Goal: Information Seeking & Learning: Learn about a topic

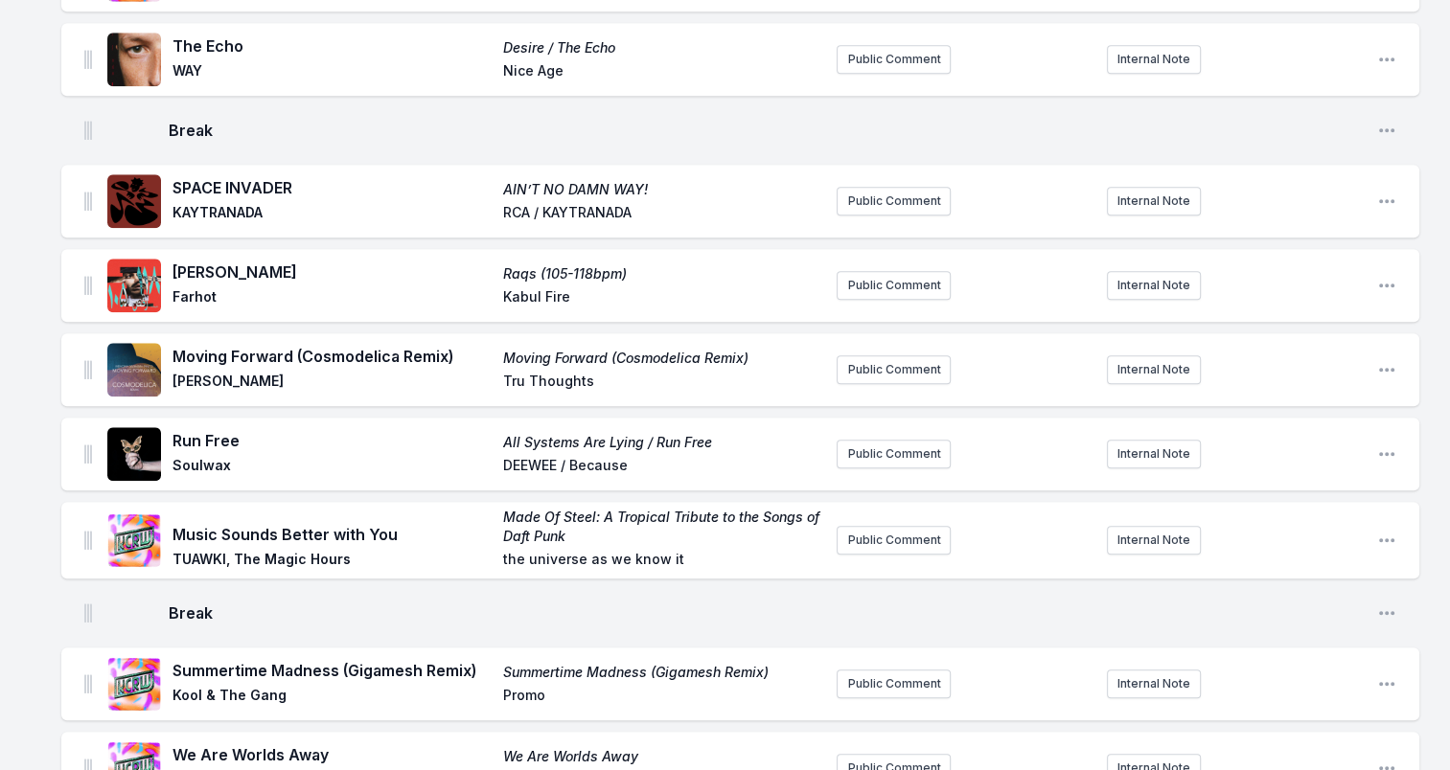
scroll to position [1917, 0]
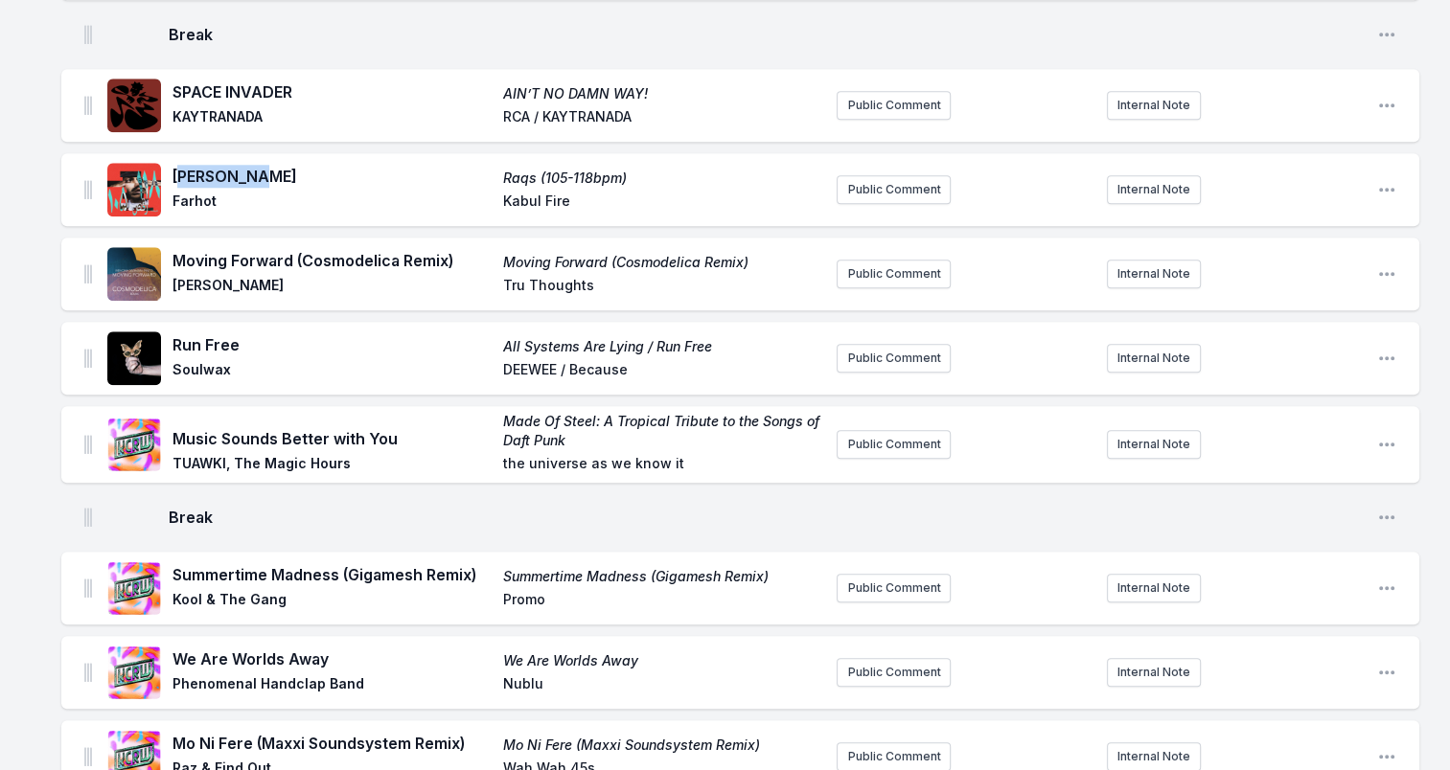
drag, startPoint x: 177, startPoint y: 179, endPoint x: 290, endPoint y: 179, distance: 113.1
click at [290, 179] on span "[PERSON_NAME]" at bounding box center [331, 176] width 319 height 23
click at [264, 178] on span "[PERSON_NAME]" at bounding box center [331, 176] width 319 height 23
drag, startPoint x: 254, startPoint y: 175, endPoint x: 172, endPoint y: 169, distance: 82.7
click at [172, 169] on div "Ya Saghira Raqs (105-118bpm) Farhot [GEOGRAPHIC_DATA] Fire" at bounding box center [464, 189] width 714 height 61
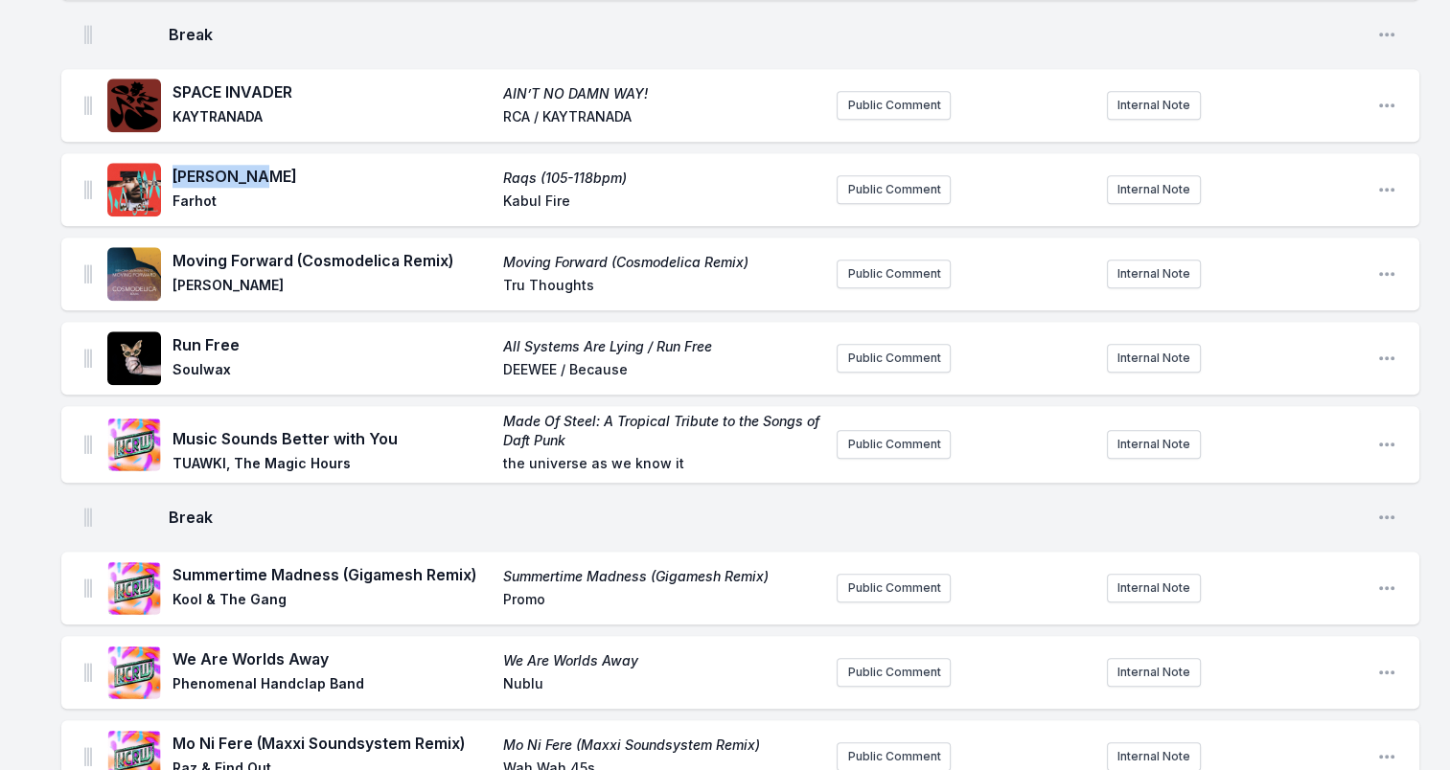
drag, startPoint x: 172, startPoint y: 169, endPoint x: 182, endPoint y: 171, distance: 10.7
copy font "[PERSON_NAME]"
click at [192, 203] on span "Farhot" at bounding box center [331, 203] width 319 height 23
copy span "Farhot"
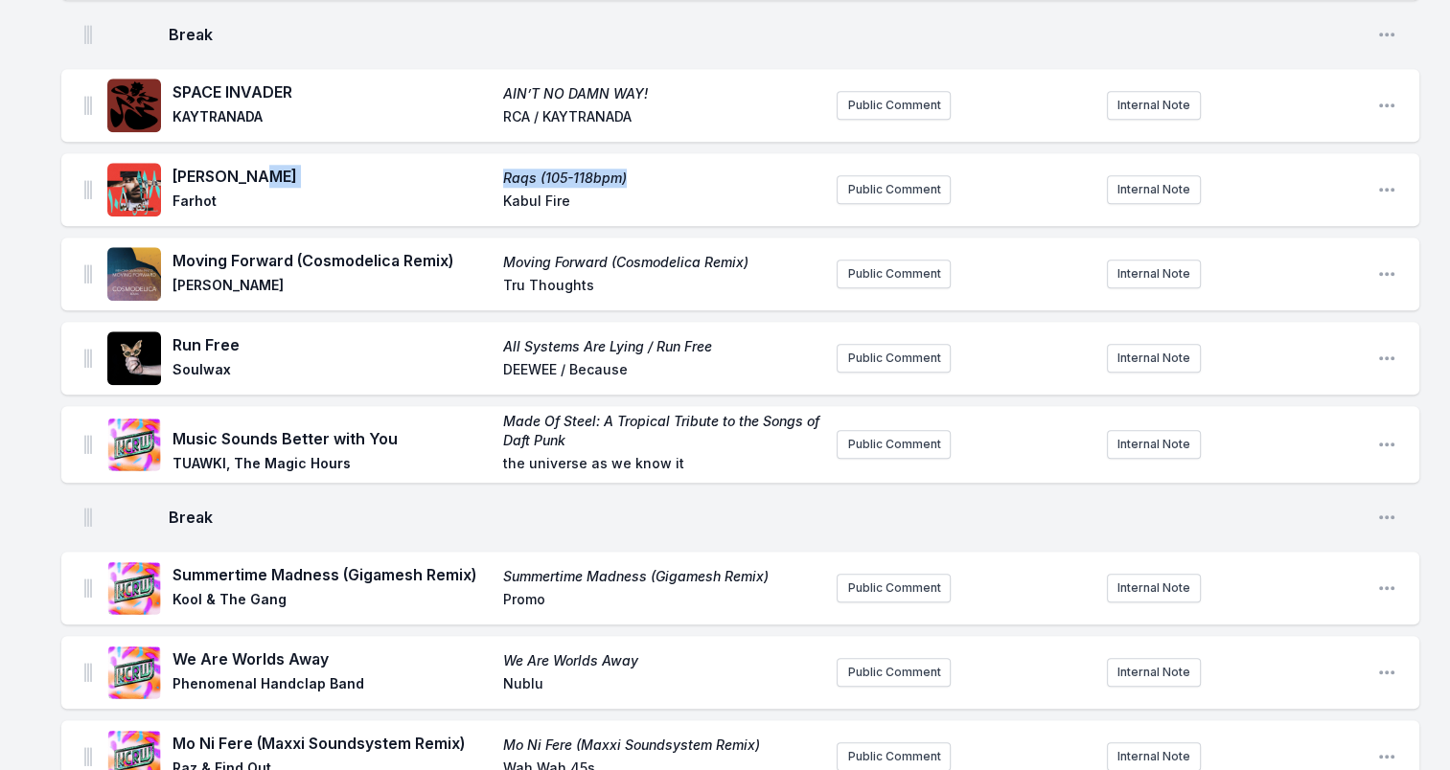
drag, startPoint x: 525, startPoint y: 177, endPoint x: 652, endPoint y: 180, distance: 126.5
click at [652, 180] on div "Ya Saghira Raqs (105-118bpm) Farhot [GEOGRAPHIC_DATA] Fire" at bounding box center [496, 190] width 649 height 50
drag, startPoint x: 652, startPoint y: 180, endPoint x: 574, endPoint y: 176, distance: 77.7
copy div "Raqs (105-118bpm)"
click at [505, 209] on span "Kabul Fire" at bounding box center [662, 203] width 319 height 23
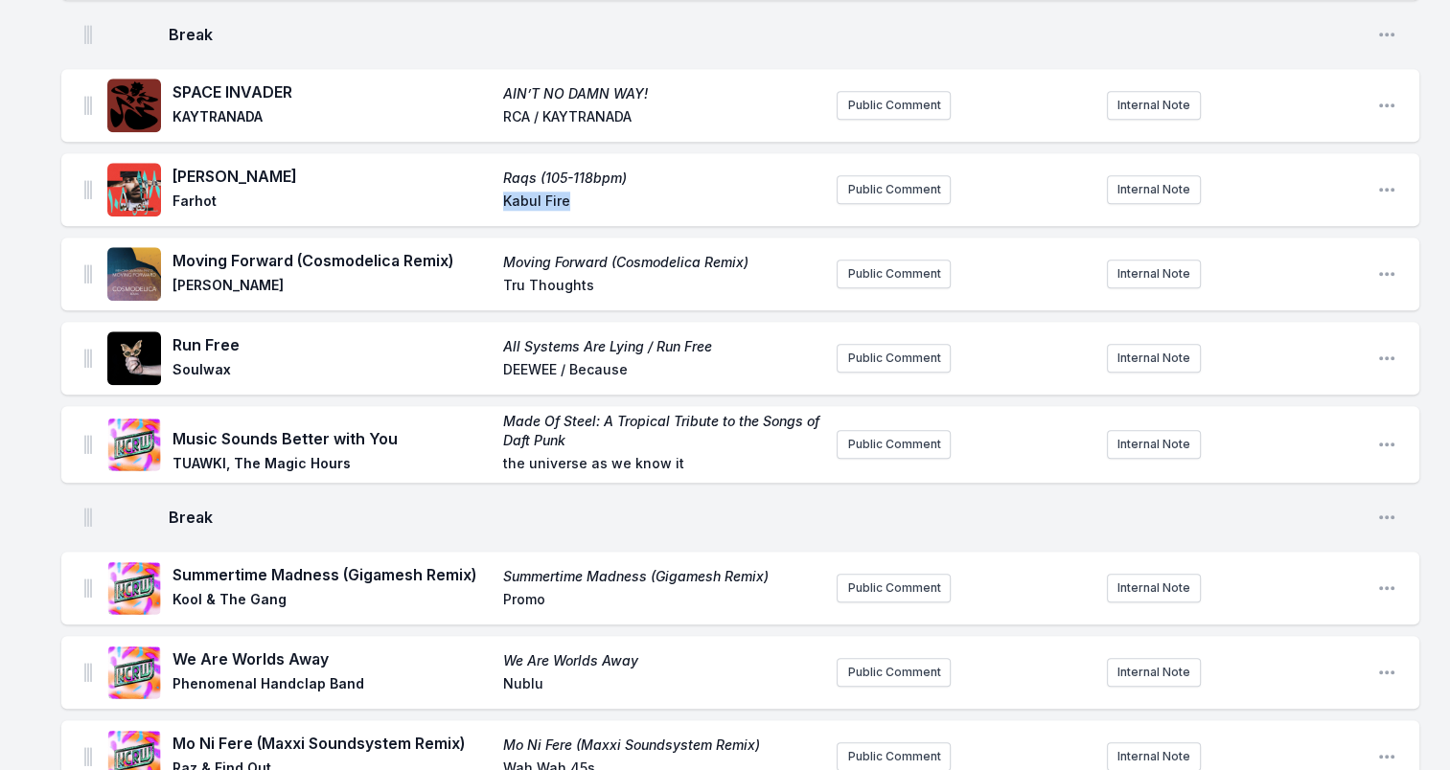
drag, startPoint x: 506, startPoint y: 206, endPoint x: 600, endPoint y: 212, distance: 94.1
click at [600, 212] on span "Kabul Fire" at bounding box center [662, 203] width 319 height 23
drag, startPoint x: 600, startPoint y: 212, endPoint x: 559, endPoint y: 202, distance: 42.3
copy span "Kabul Fire"
drag, startPoint x: 176, startPoint y: 264, endPoint x: 468, endPoint y: 264, distance: 291.3
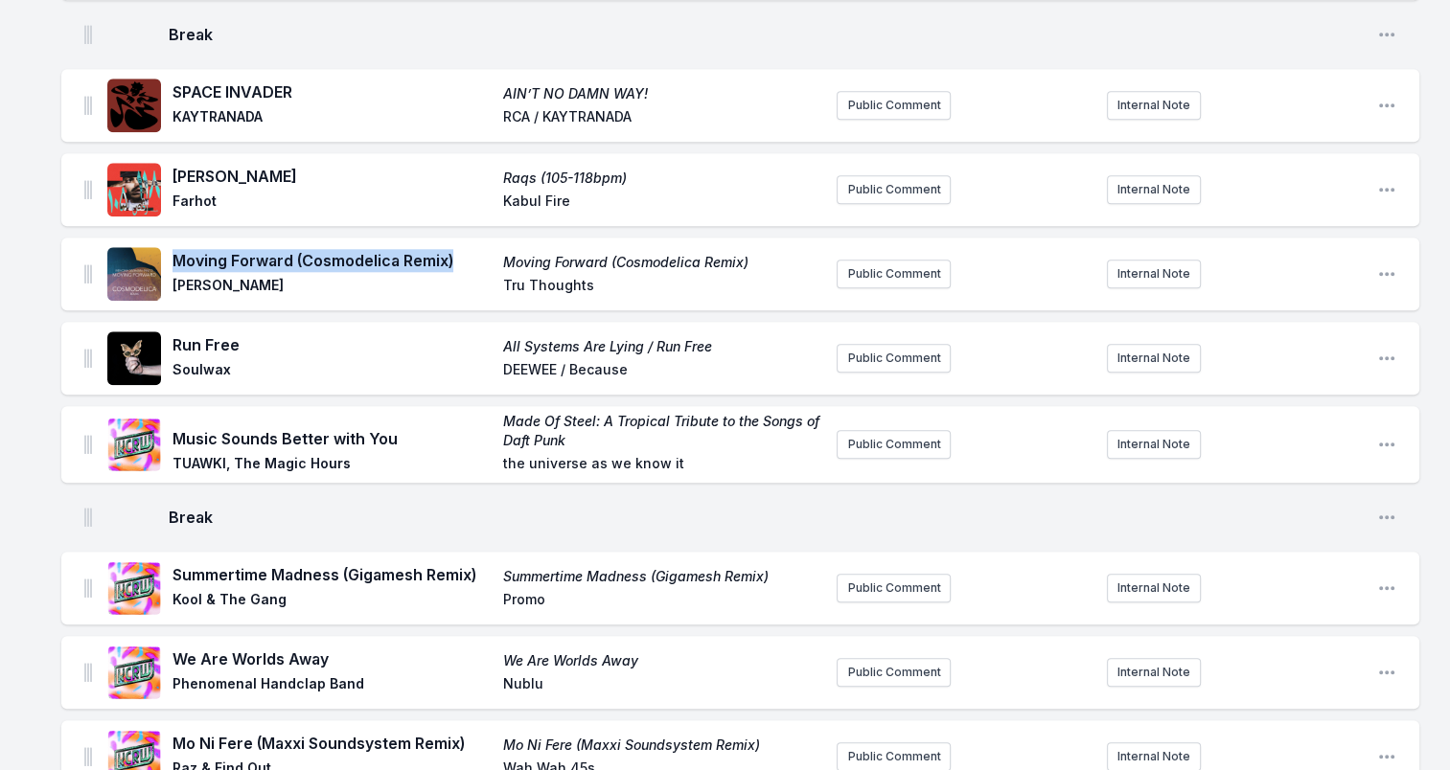
click at [468, 264] on span "Moving Forward (Cosmodelica Remix)" at bounding box center [331, 260] width 319 height 23
drag, startPoint x: 468, startPoint y: 264, endPoint x: 330, endPoint y: 264, distance: 138.0
copy font "Moving Forward (Cosmodelica Remix)"
drag, startPoint x: 169, startPoint y: 287, endPoint x: 312, endPoint y: 298, distance: 144.1
click at [312, 298] on div "Moving Forward (Cosmodelica Remix) Moving Forward (Cosmodelica Remix) [PERSON_N…" at bounding box center [464, 273] width 714 height 61
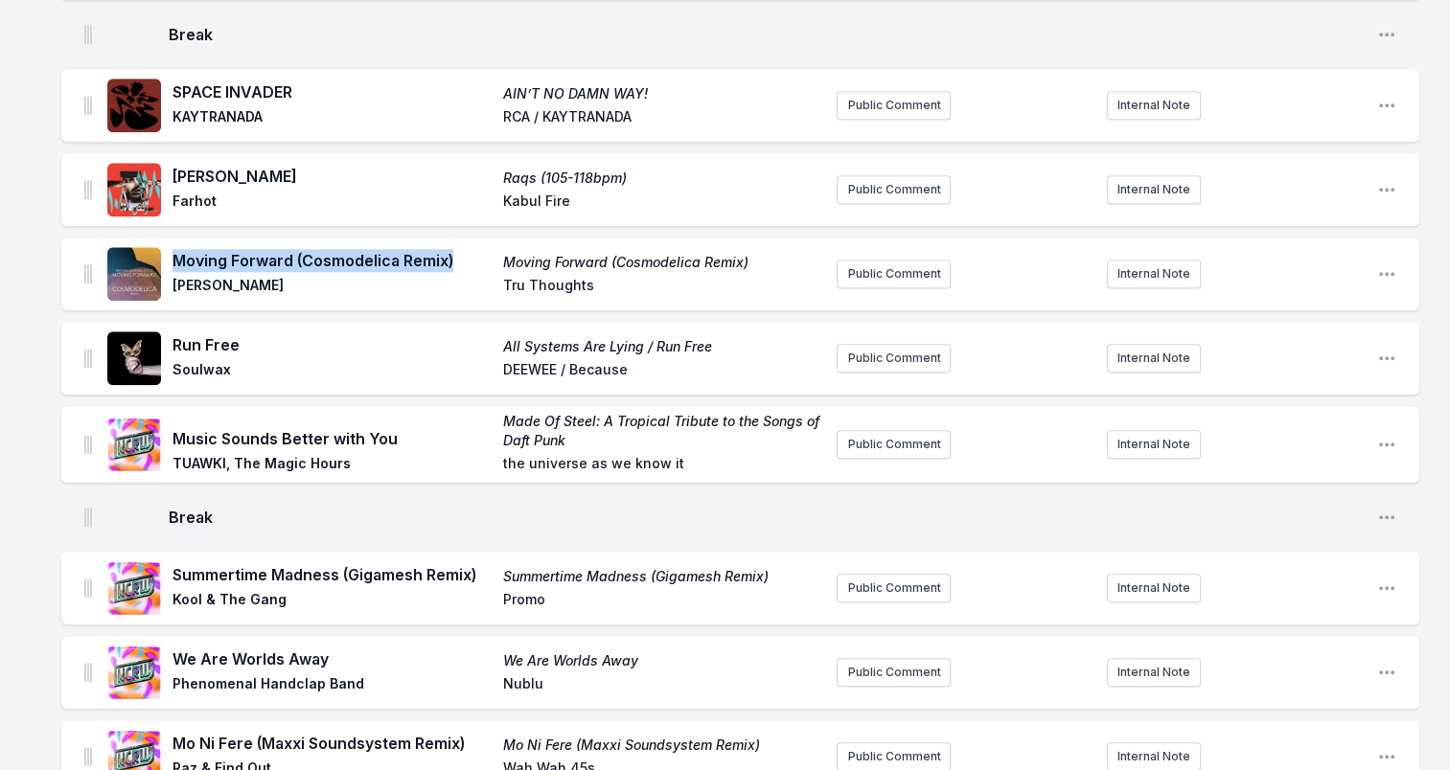
drag, startPoint x: 312, startPoint y: 298, endPoint x: 287, endPoint y: 297, distance: 25.9
copy span "[PERSON_NAME]"
click at [469, 294] on span "[PERSON_NAME]" at bounding box center [331, 287] width 319 height 23
click at [504, 286] on span "Tru Thoughts" at bounding box center [662, 287] width 319 height 23
drag, startPoint x: 504, startPoint y: 286, endPoint x: 646, endPoint y: 290, distance: 141.9
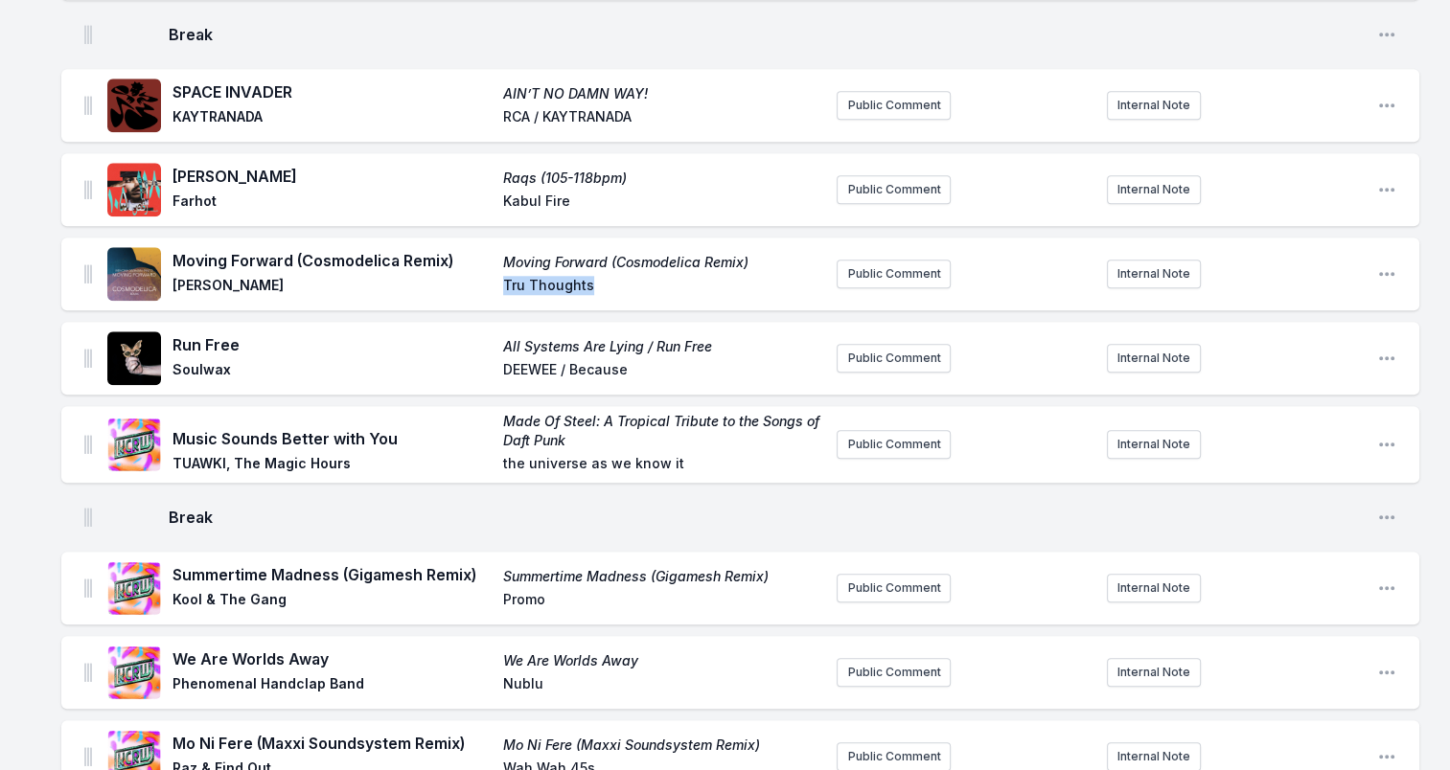
click at [646, 290] on span "Tru Thoughts" at bounding box center [662, 287] width 319 height 23
drag, startPoint x: 646, startPoint y: 290, endPoint x: 575, endPoint y: 285, distance: 71.1
copy span "Tru Thoughts"
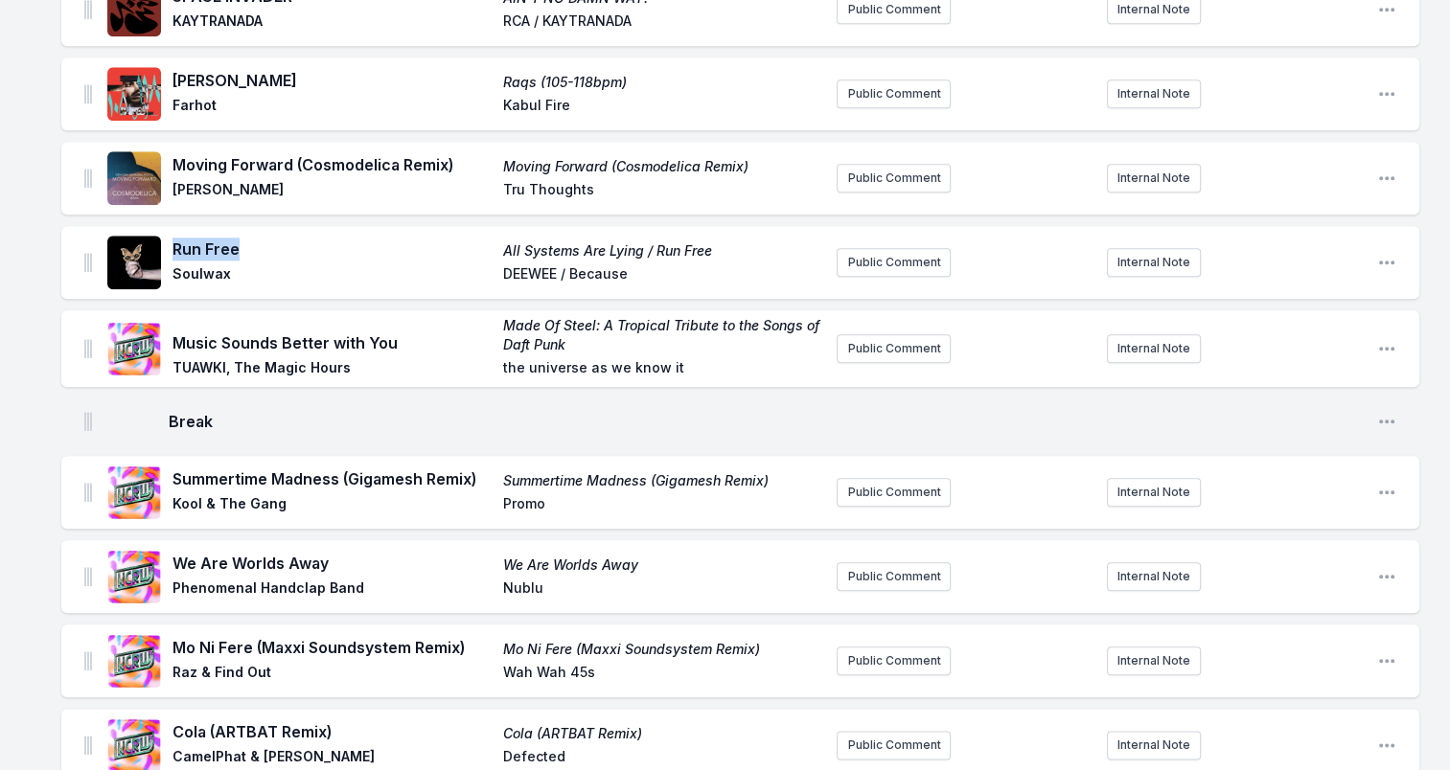
drag, startPoint x: 174, startPoint y: 249, endPoint x: 271, endPoint y: 260, distance: 97.4
click at [271, 260] on span "Run Free" at bounding box center [331, 249] width 319 height 23
drag, startPoint x: 271, startPoint y: 260, endPoint x: 228, endPoint y: 253, distance: 43.6
copy font "Run Free"
click at [197, 274] on span "Soulwax" at bounding box center [331, 275] width 319 height 23
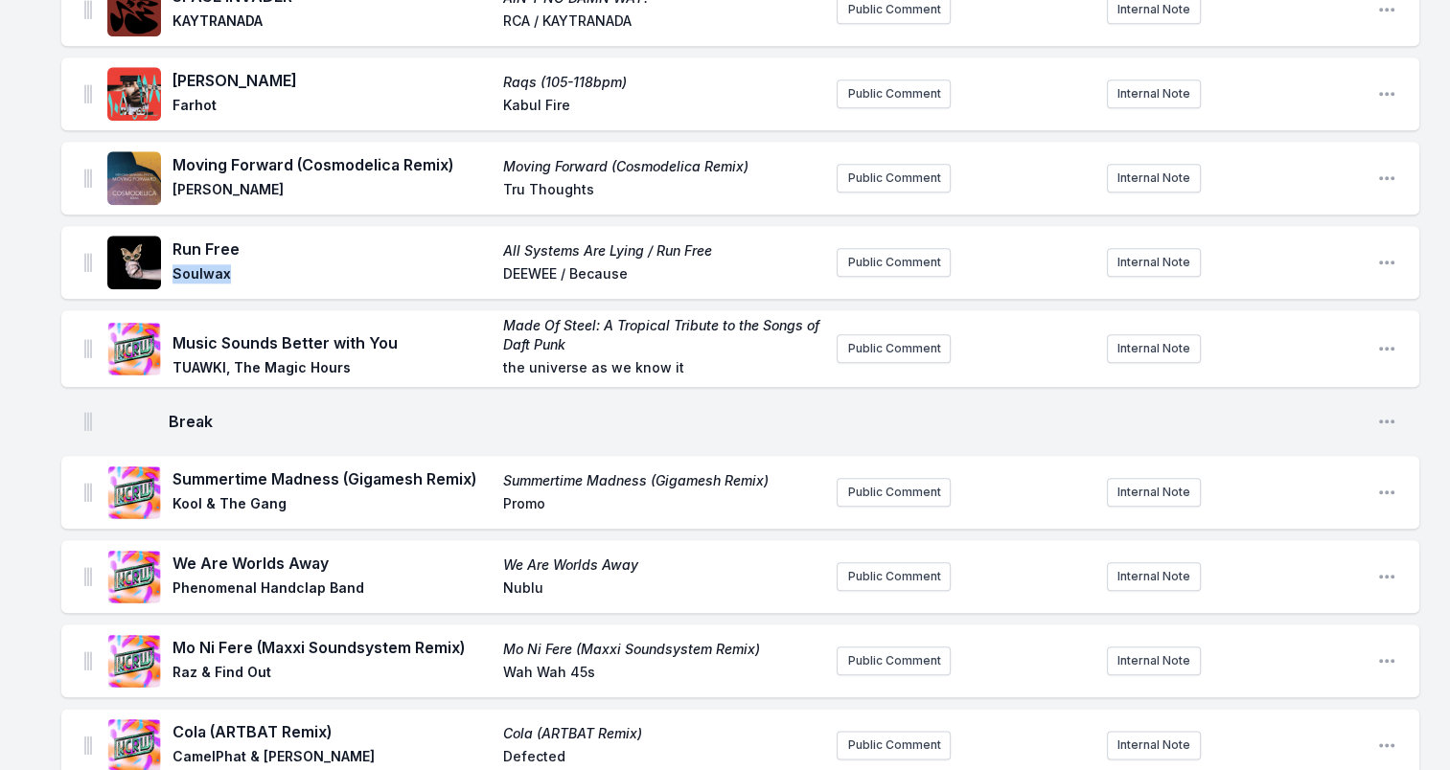
click at [197, 274] on span "Soulwax" at bounding box center [331, 275] width 319 height 23
copy span "Soulwax"
drag, startPoint x: 654, startPoint y: 254, endPoint x: 421, endPoint y: 257, distance: 232.9
click at [421, 257] on div "Run Free All Systems Are Lying / Run Free Soulwax DEEWEE / Because" at bounding box center [496, 263] width 649 height 50
copy div "All Systems Are Lying / Run Free"
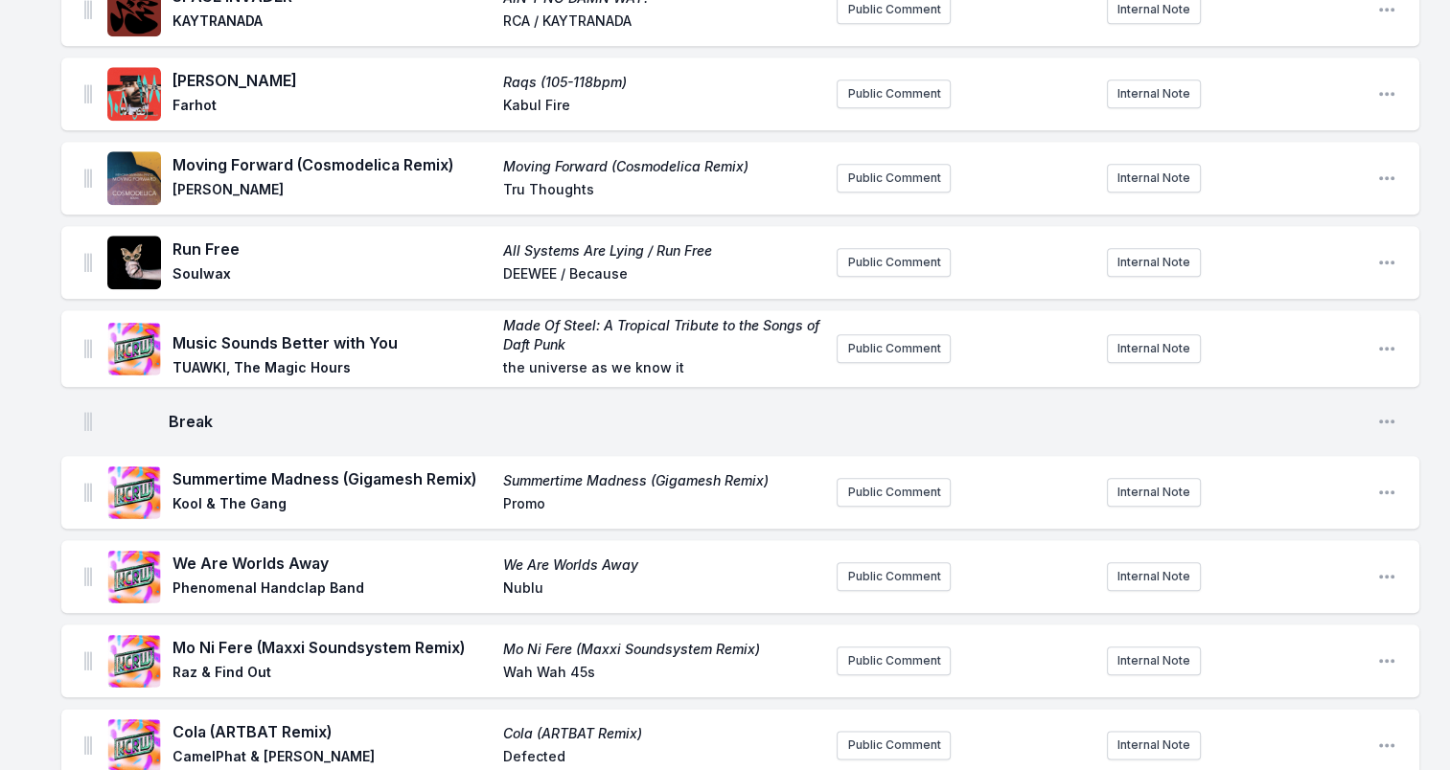
click at [504, 268] on span "DEEWEE / Because" at bounding box center [662, 275] width 319 height 23
drag, startPoint x: 501, startPoint y: 275, endPoint x: 632, endPoint y: 278, distance: 130.4
click at [632, 278] on div "Run Free All Systems Are Lying / Run Free Soulwax DEEWEE / Because" at bounding box center [496, 263] width 649 height 50
drag, startPoint x: 632, startPoint y: 278, endPoint x: 579, endPoint y: 280, distance: 52.7
drag, startPoint x: 175, startPoint y: 343, endPoint x: 442, endPoint y: 355, distance: 266.7
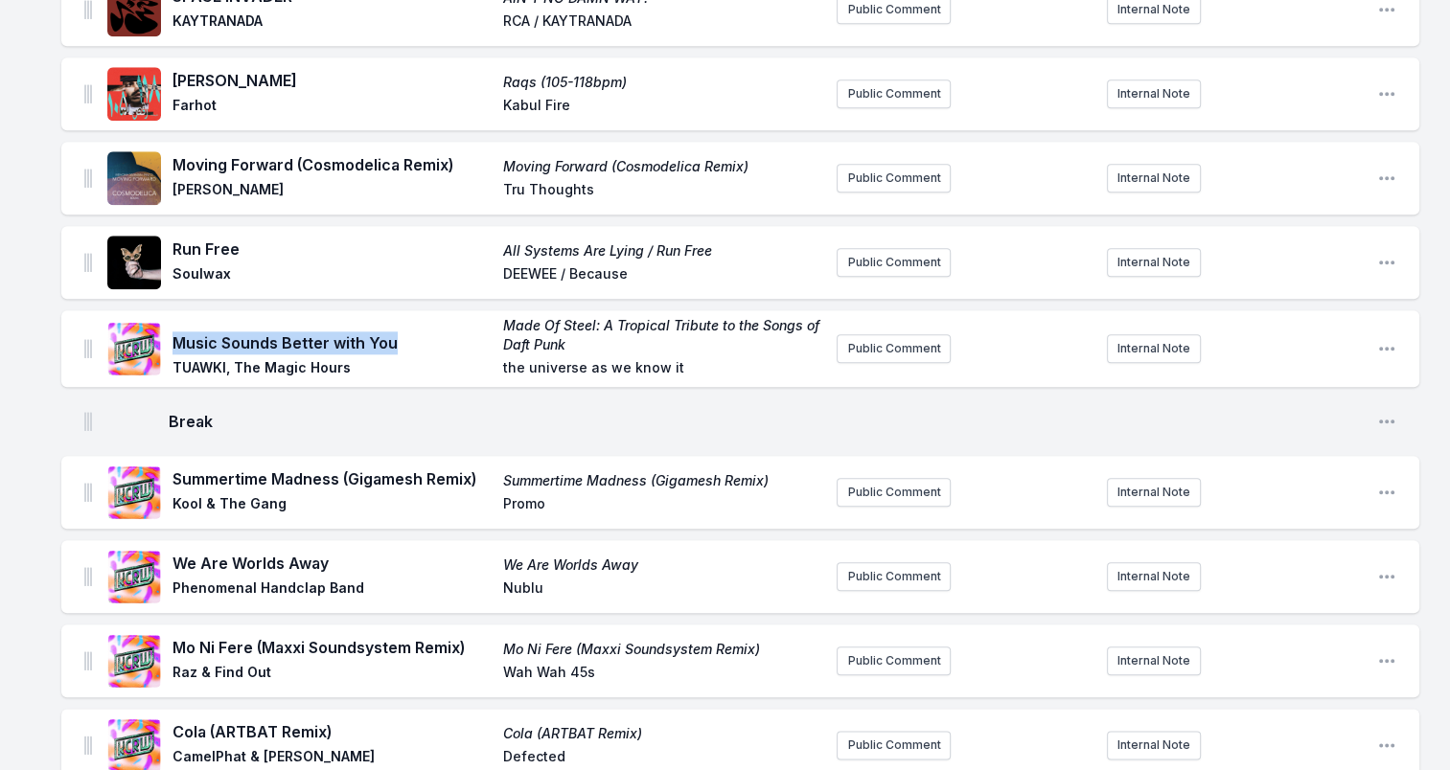
click at [442, 355] on div "Music Sounds Better with You Made Of Steel: A Tropical Tribute to the Songs of …" at bounding box center [496, 348] width 649 height 65
drag, startPoint x: 442, startPoint y: 355, endPoint x: 357, endPoint y: 347, distance: 84.7
drag, startPoint x: 174, startPoint y: 365, endPoint x: 420, endPoint y: 365, distance: 245.3
click at [420, 365] on span "TUAWKI, The Magic Hours" at bounding box center [331, 369] width 319 height 23
drag, startPoint x: 420, startPoint y: 365, endPoint x: 310, endPoint y: 363, distance: 109.3
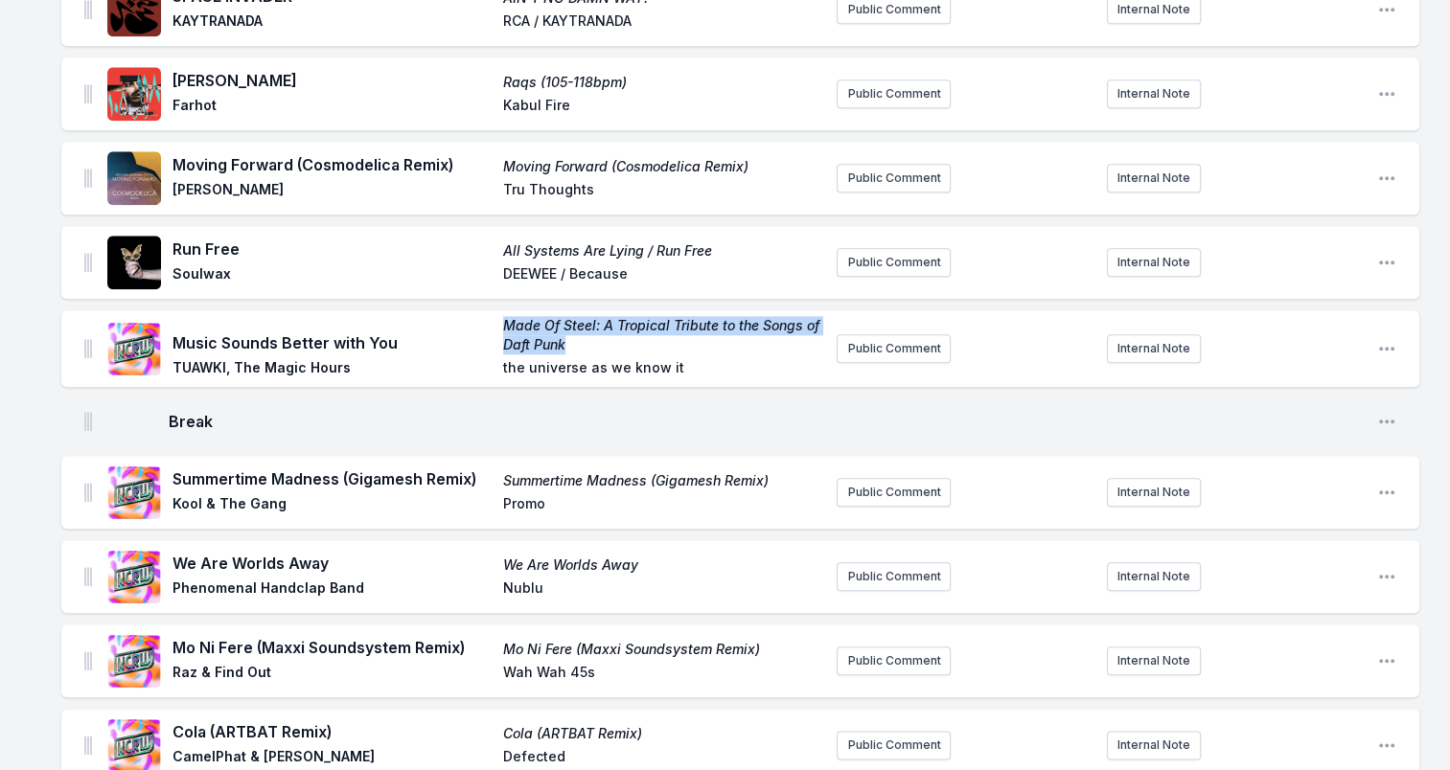
drag, startPoint x: 575, startPoint y: 339, endPoint x: 506, endPoint y: 324, distance: 70.7
click at [506, 324] on span "Made Of Steel: A Tropical Tribute to the Songs of Daft Punk" at bounding box center [662, 335] width 319 height 38
drag, startPoint x: 506, startPoint y: 324, endPoint x: 535, endPoint y: 333, distance: 30.3
click at [512, 374] on span "the universe as we know it" at bounding box center [662, 369] width 319 height 23
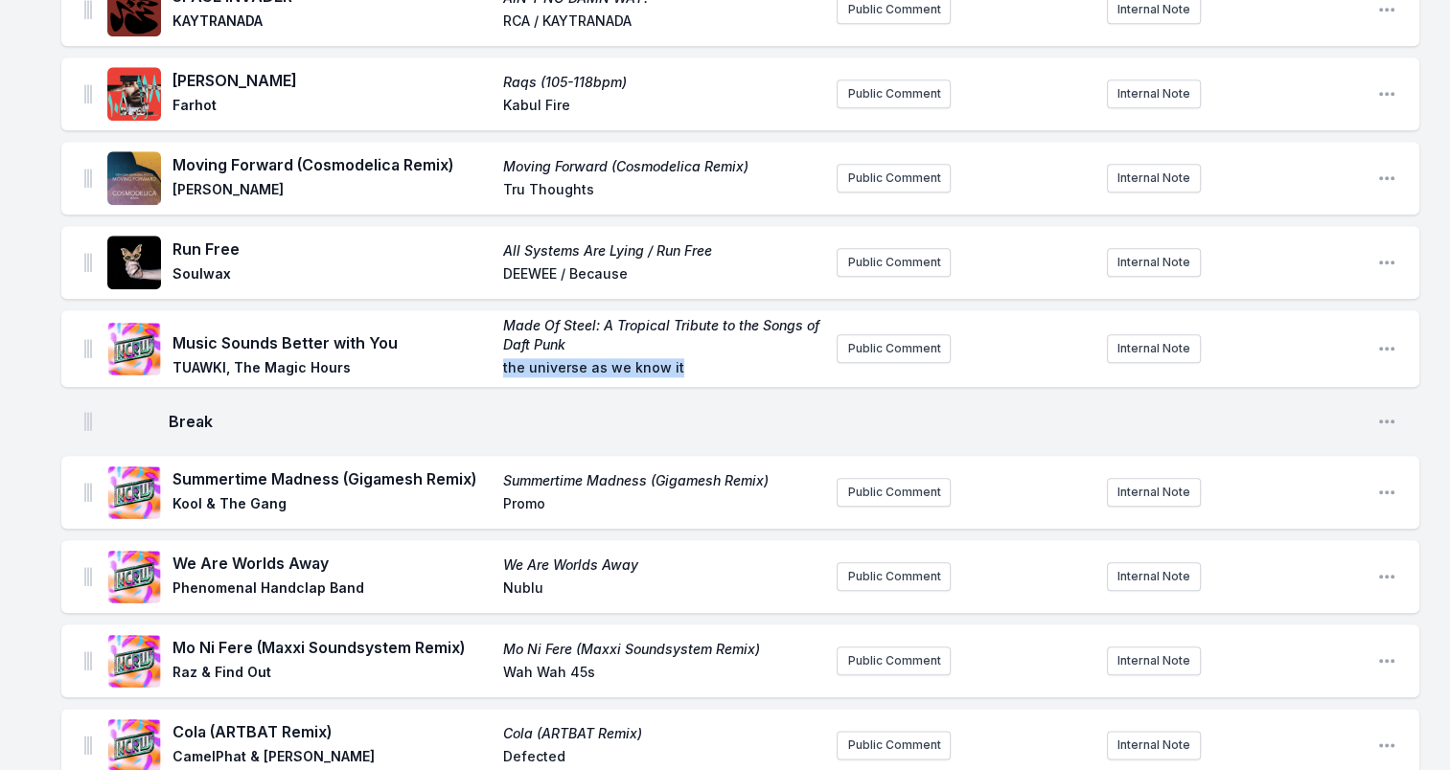
drag, startPoint x: 496, startPoint y: 369, endPoint x: 705, endPoint y: 372, distance: 208.9
click at [705, 372] on div "Music Sounds Better with You Made Of Steel: A Tropical Tribute to the Songs of …" at bounding box center [496, 348] width 649 height 65
drag, startPoint x: 705, startPoint y: 372, endPoint x: 572, endPoint y: 371, distance: 133.2
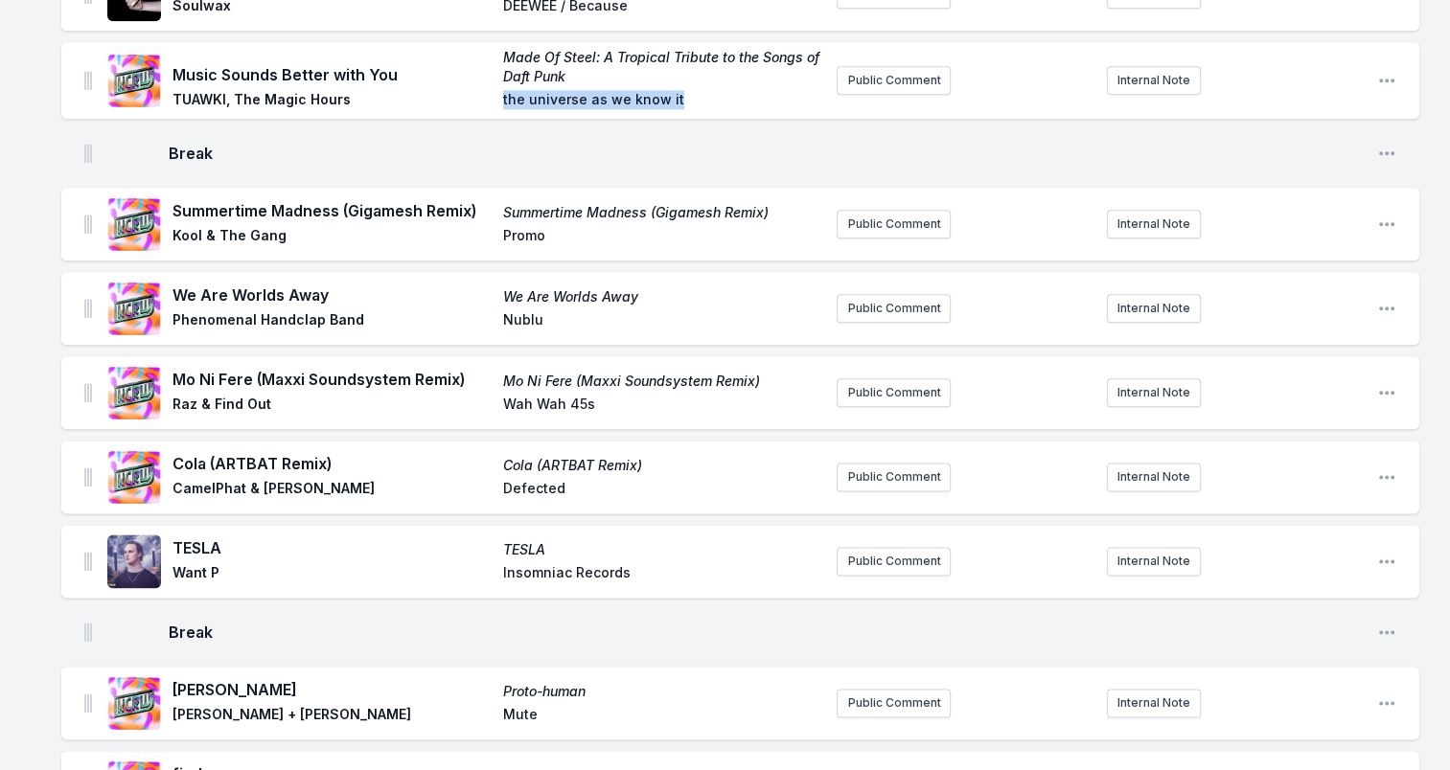
scroll to position [2300, 0]
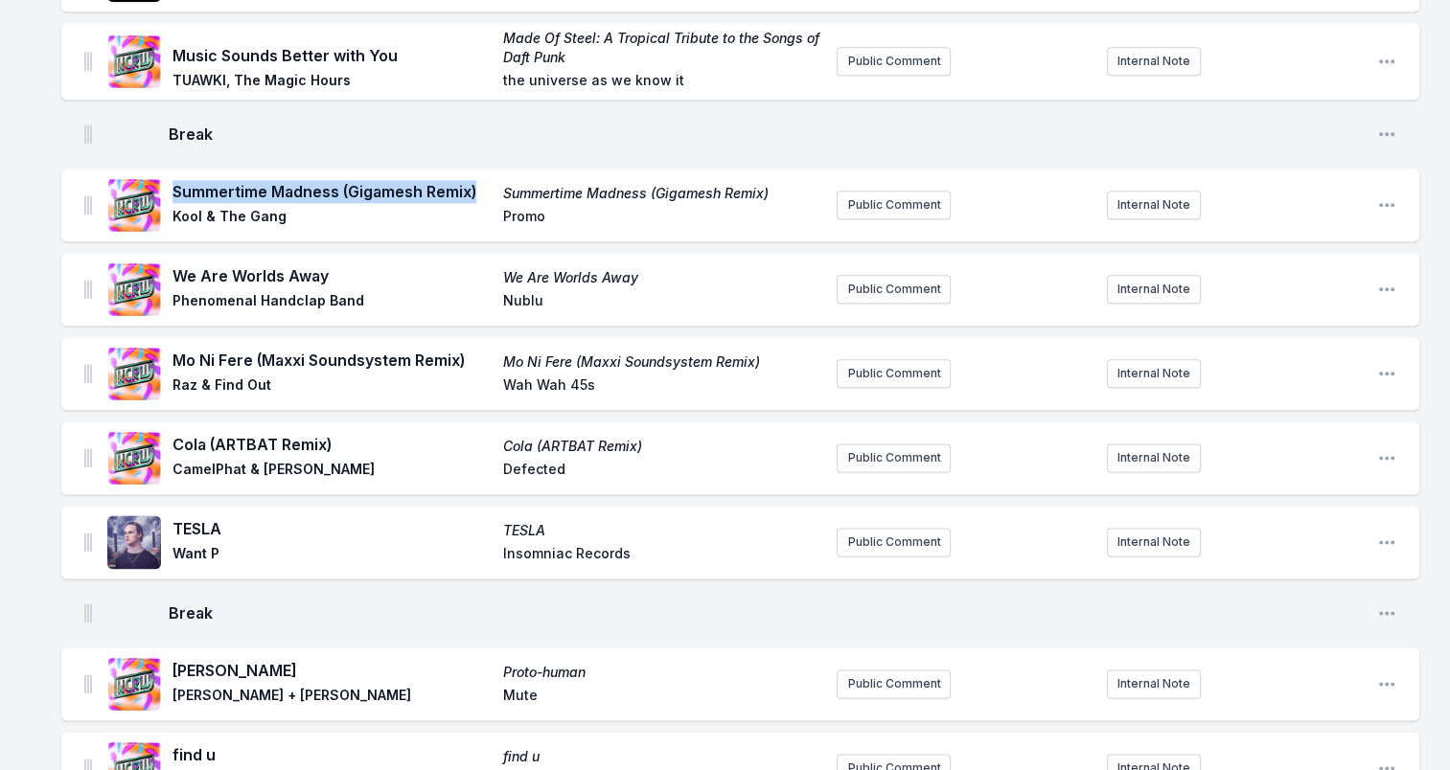
drag, startPoint x: 174, startPoint y: 195, endPoint x: 495, endPoint y: 198, distance: 321.1
click at [495, 198] on div "Summertime Madness (Gigamesh Remix) Summertime Madness (Gigamesh Remix) Kool & …" at bounding box center [496, 205] width 649 height 50
drag, startPoint x: 495, startPoint y: 198, endPoint x: 360, endPoint y: 193, distance: 135.2
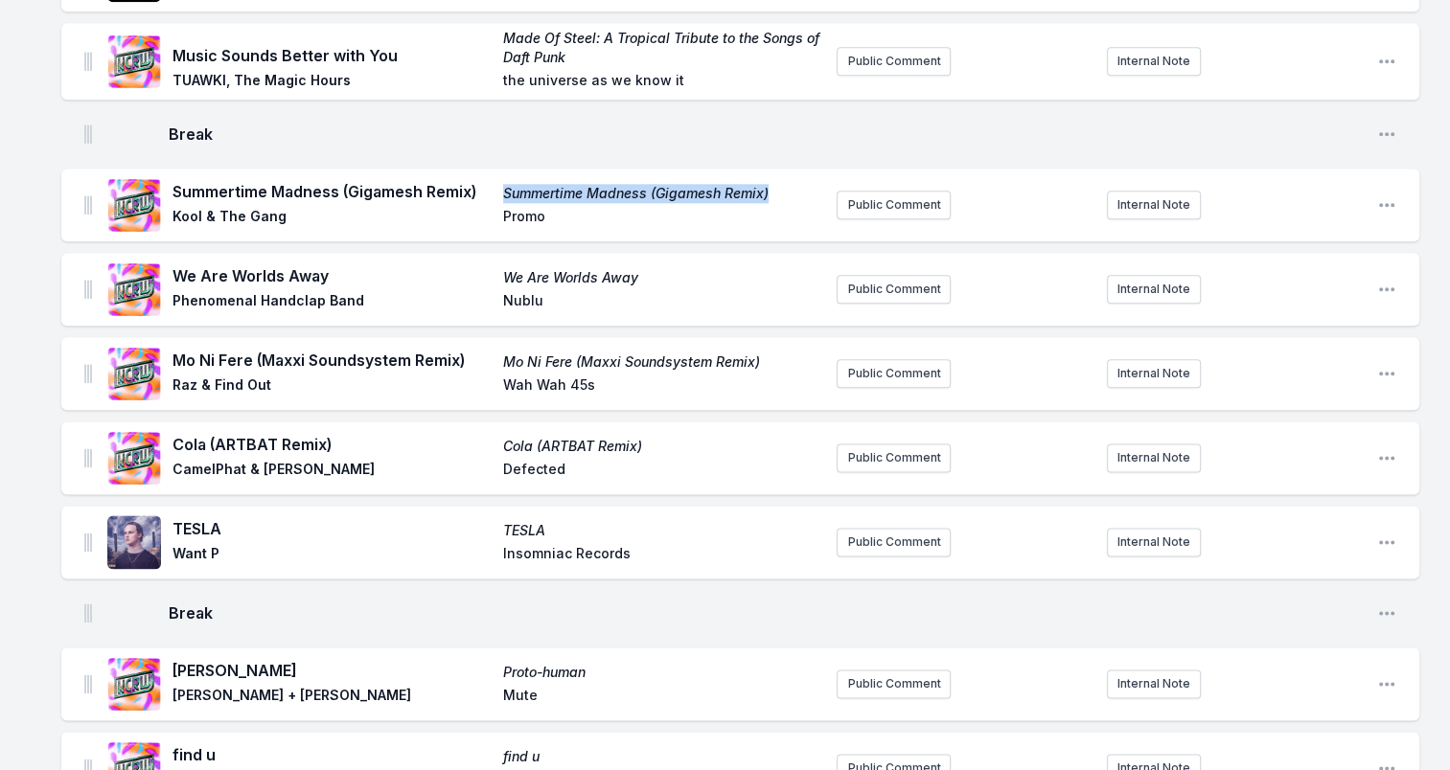
drag, startPoint x: 770, startPoint y: 192, endPoint x: 502, endPoint y: 191, distance: 268.3
click at [503, 191] on span "Summertime Madness (Gigamesh Remix)" at bounding box center [662, 193] width 319 height 19
drag, startPoint x: 502, startPoint y: 191, endPoint x: 529, endPoint y: 195, distance: 27.1
drag, startPoint x: 176, startPoint y: 275, endPoint x: 353, endPoint y: 276, distance: 176.3
click at [353, 276] on span "We Are Worlds Away" at bounding box center [331, 275] width 319 height 23
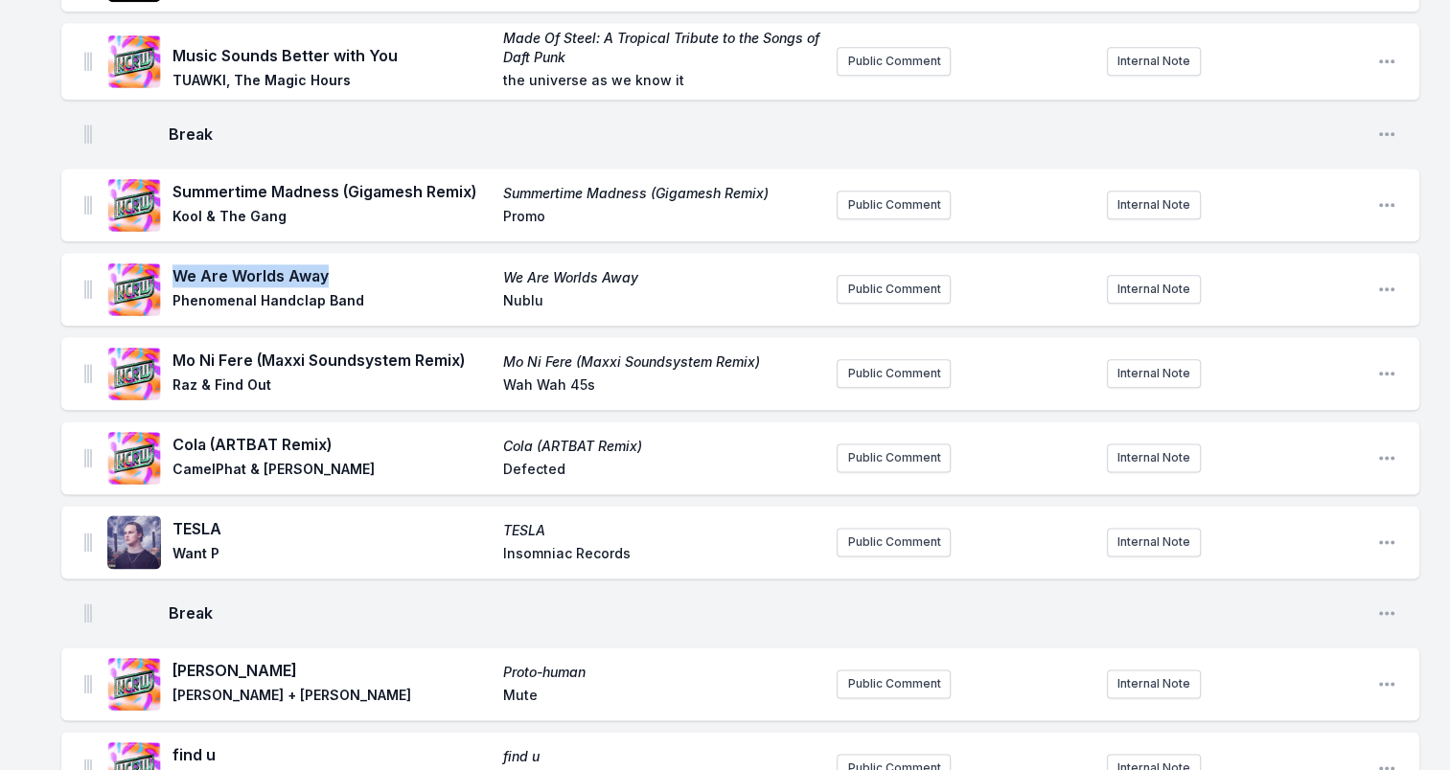
drag, startPoint x: 353, startPoint y: 276, endPoint x: 301, endPoint y: 274, distance: 51.8
drag, startPoint x: 173, startPoint y: 303, endPoint x: 384, endPoint y: 304, distance: 210.8
click at [384, 304] on span "Phenomenal Handclap Band" at bounding box center [331, 302] width 319 height 23
drag, startPoint x: 384, startPoint y: 304, endPoint x: 299, endPoint y: 302, distance: 85.3
drag, startPoint x: 171, startPoint y: 215, endPoint x: 307, endPoint y: 221, distance: 136.2
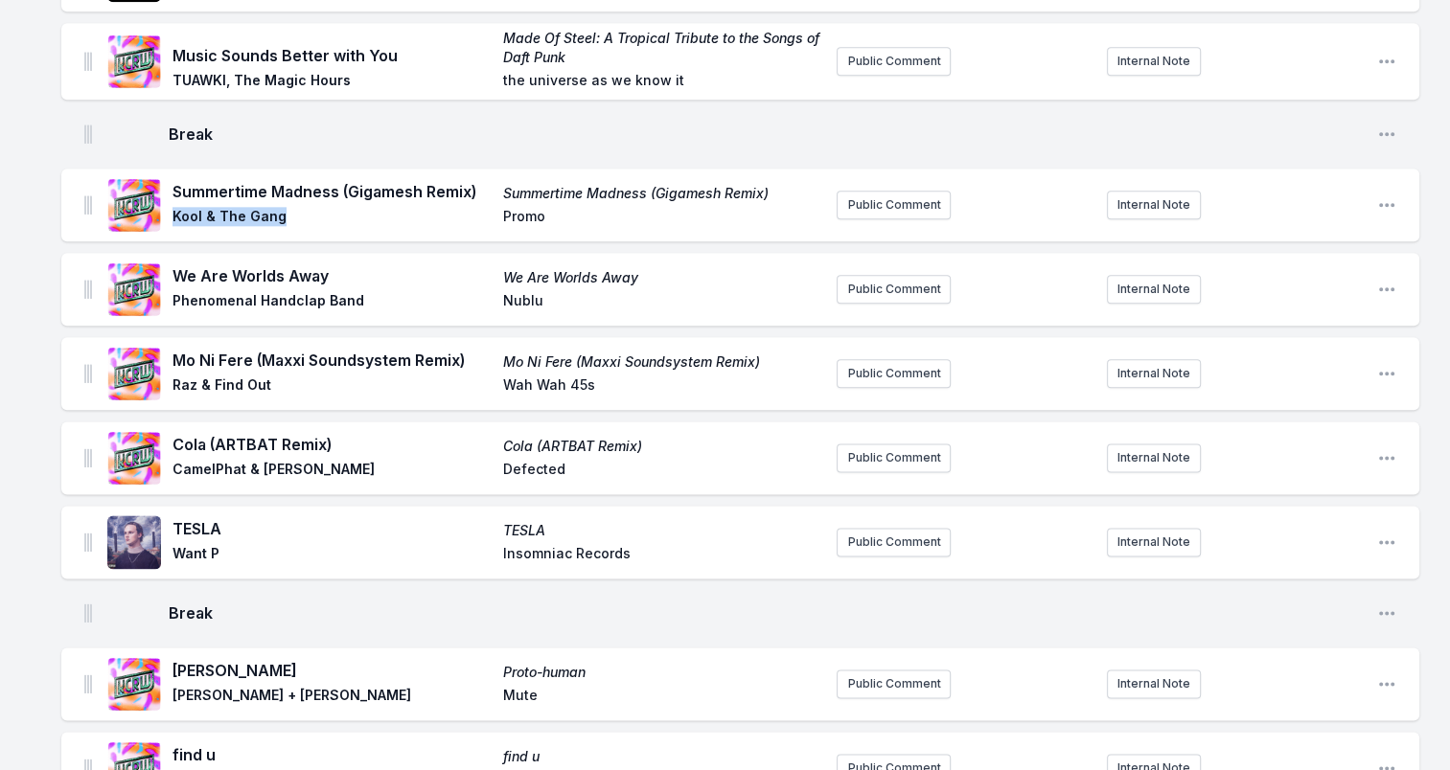
click at [307, 221] on div "Summertime Madness (Gigamesh Remix) Summertime Madness (Gigamesh Remix) Kool & …" at bounding box center [464, 204] width 714 height 61
drag, startPoint x: 307, startPoint y: 221, endPoint x: 256, endPoint y: 220, distance: 50.8
click at [515, 303] on span "Nublu" at bounding box center [662, 302] width 319 height 23
drag, startPoint x: 174, startPoint y: 358, endPoint x: 464, endPoint y: 364, distance: 289.5
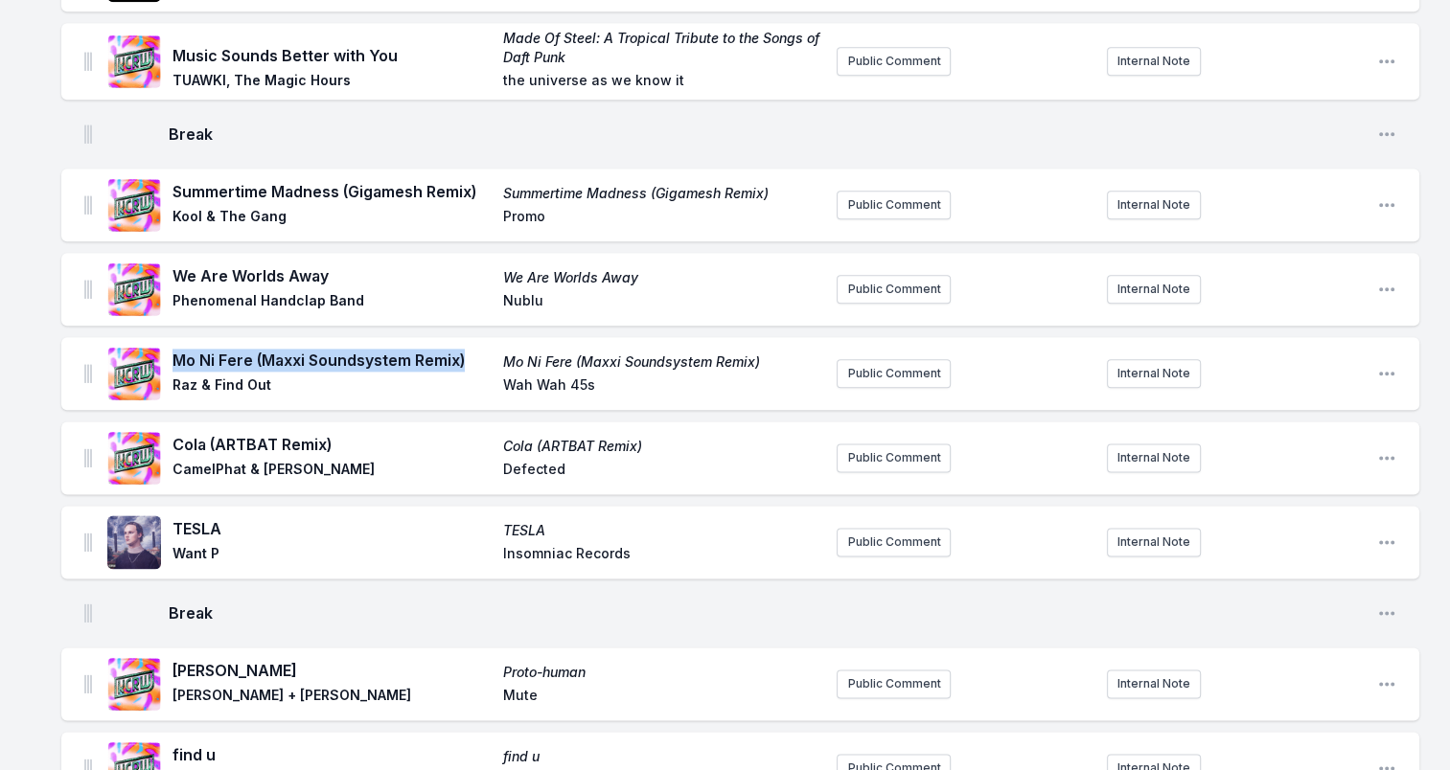
click at [464, 364] on span "Mo Ni Fere (Maxxi Soundsystem Remix)" at bounding box center [331, 360] width 319 height 23
drag, startPoint x: 464, startPoint y: 364, endPoint x: 439, endPoint y: 362, distance: 25.0
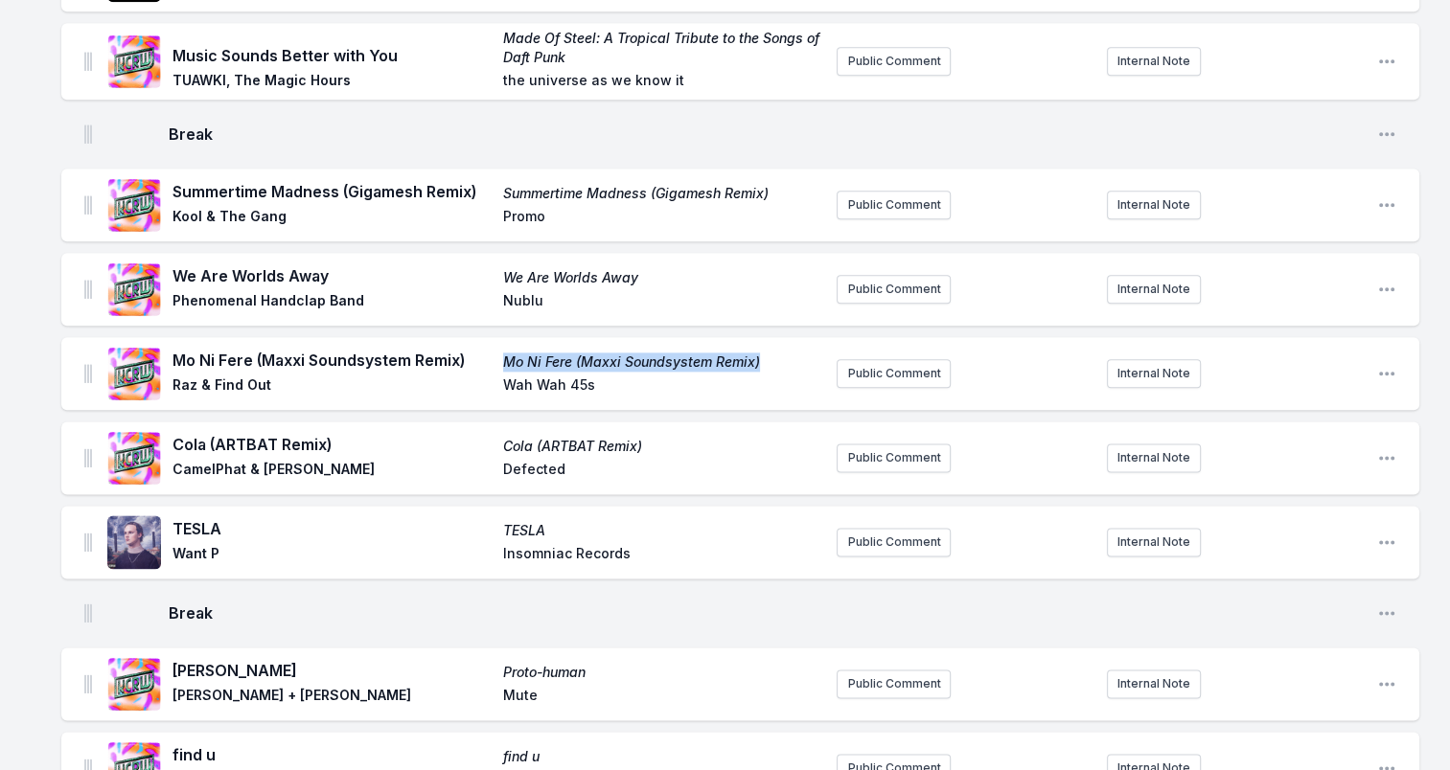
drag, startPoint x: 740, startPoint y: 365, endPoint x: 500, endPoint y: 365, distance: 239.6
click at [500, 365] on div "Mo Ni Fere (Maxxi Soundsystem Remix) Mo Ni Fere (Maxxi Soundsystem Remix) Raz &…" at bounding box center [496, 374] width 649 height 50
drag, startPoint x: 500, startPoint y: 365, endPoint x: 517, endPoint y: 363, distance: 17.4
drag, startPoint x: 173, startPoint y: 385, endPoint x: 292, endPoint y: 384, distance: 118.8
click at [292, 384] on span "Raz & Find Out" at bounding box center [331, 387] width 319 height 23
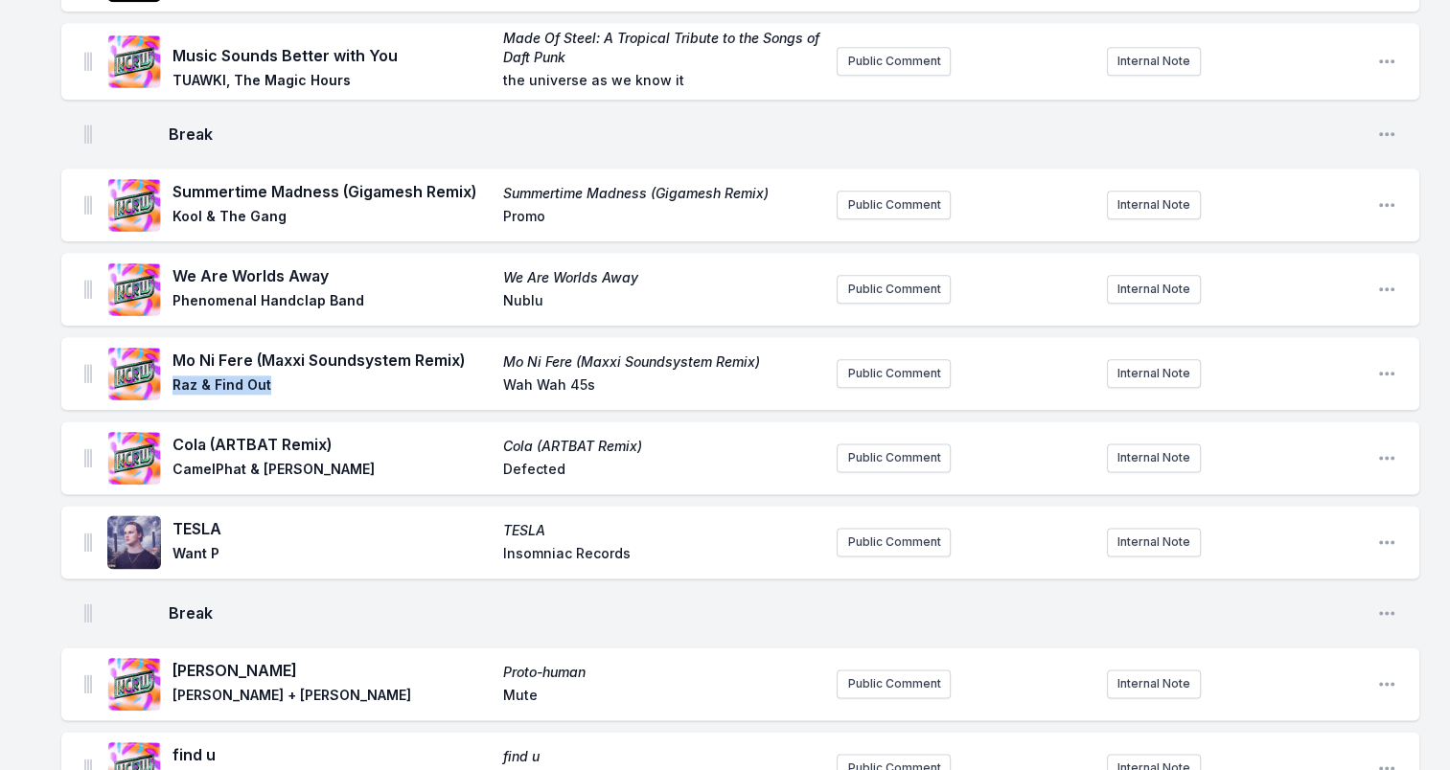
drag, startPoint x: 292, startPoint y: 384, endPoint x: 257, endPoint y: 384, distance: 35.5
click at [614, 392] on span "Wah Wah 45s" at bounding box center [662, 387] width 319 height 23
drag, startPoint x: 592, startPoint y: 388, endPoint x: 460, endPoint y: 395, distance: 132.4
click at [460, 395] on div "Mo Ni Fere (Maxxi Soundsystem Remix) Mo Ni Fere (Maxxi Soundsystem Remix) Raz &…" at bounding box center [496, 374] width 649 height 50
drag, startPoint x: 460, startPoint y: 395, endPoint x: 566, endPoint y: 387, distance: 106.6
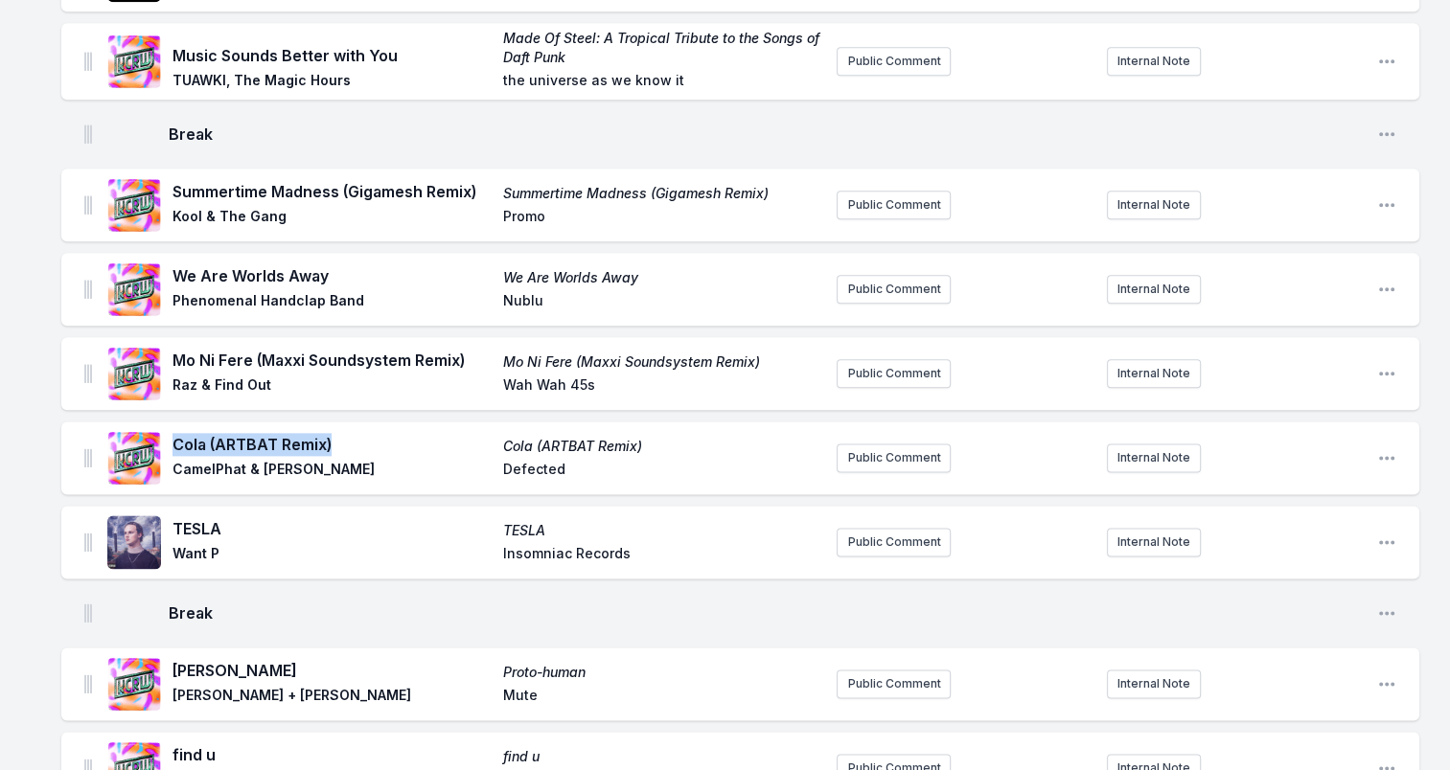
drag, startPoint x: 335, startPoint y: 447, endPoint x: 175, endPoint y: 448, distance: 160.0
click at [175, 448] on span "Cola (ARTBAT Remix)" at bounding box center [331, 444] width 319 height 23
drag, startPoint x: 175, startPoint y: 470, endPoint x: 343, endPoint y: 471, distance: 167.7
click at [343, 471] on span "CamelPhat & [PERSON_NAME]" at bounding box center [331, 471] width 319 height 23
drag, startPoint x: 343, startPoint y: 471, endPoint x: 307, endPoint y: 466, distance: 36.7
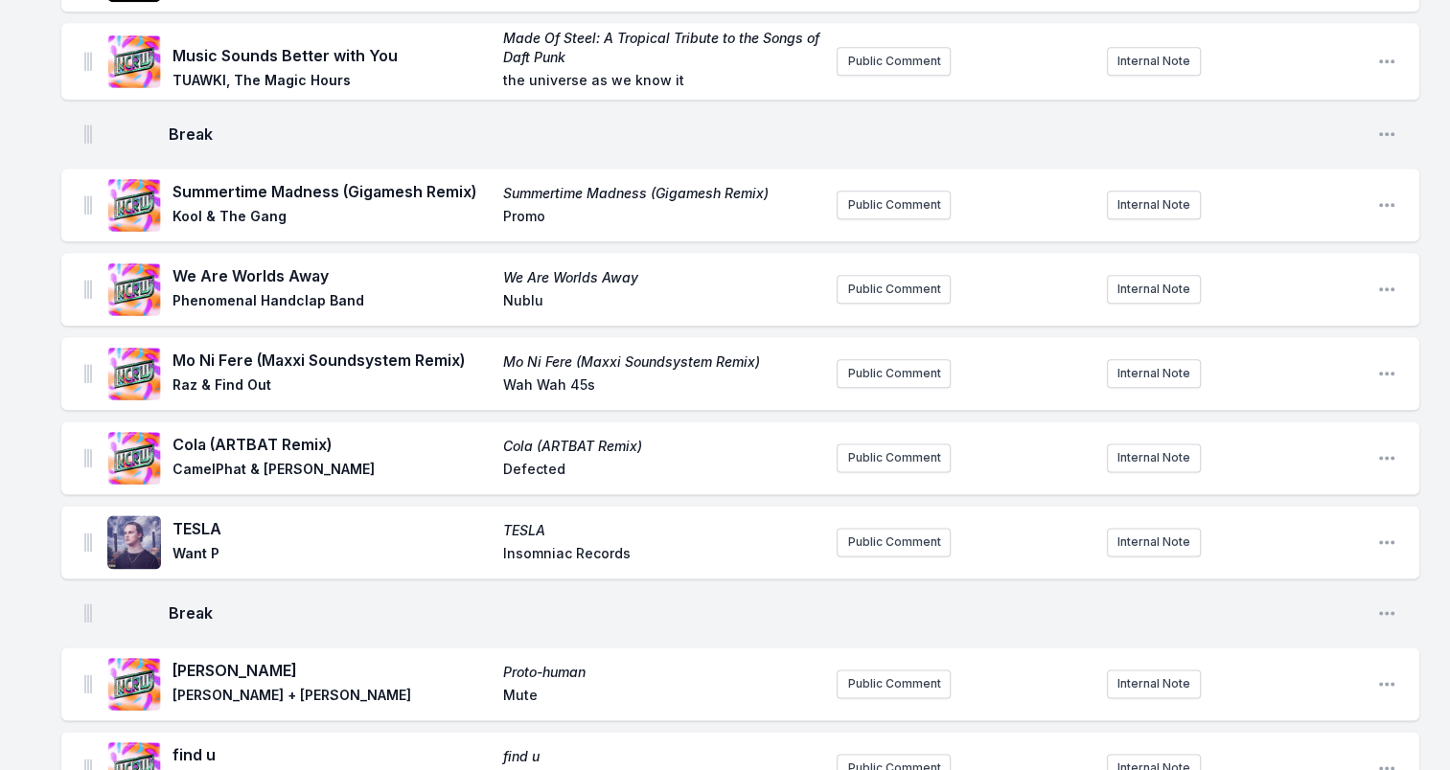
click at [530, 470] on span "Defected" at bounding box center [662, 471] width 319 height 23
click at [530, 469] on span "Defected" at bounding box center [662, 471] width 319 height 23
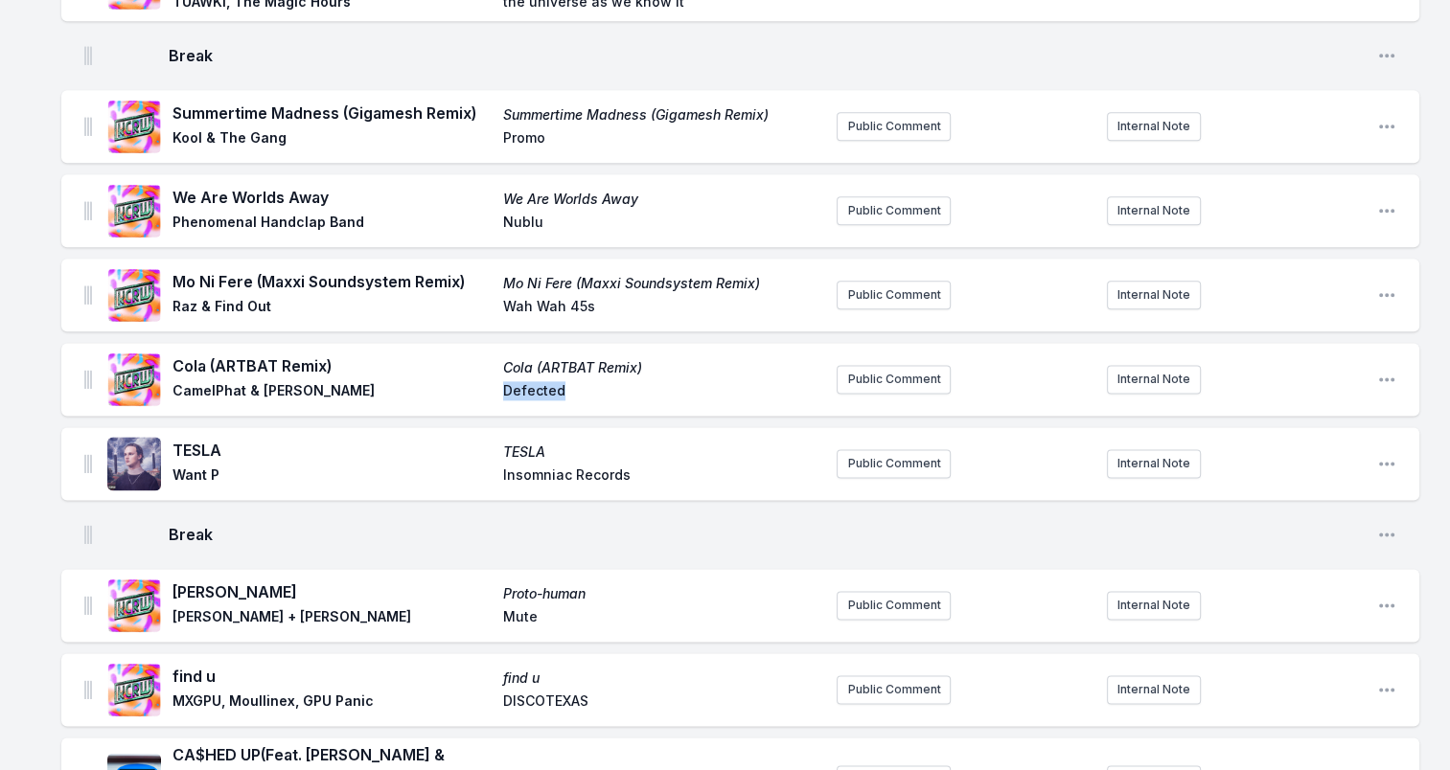
scroll to position [2492, 0]
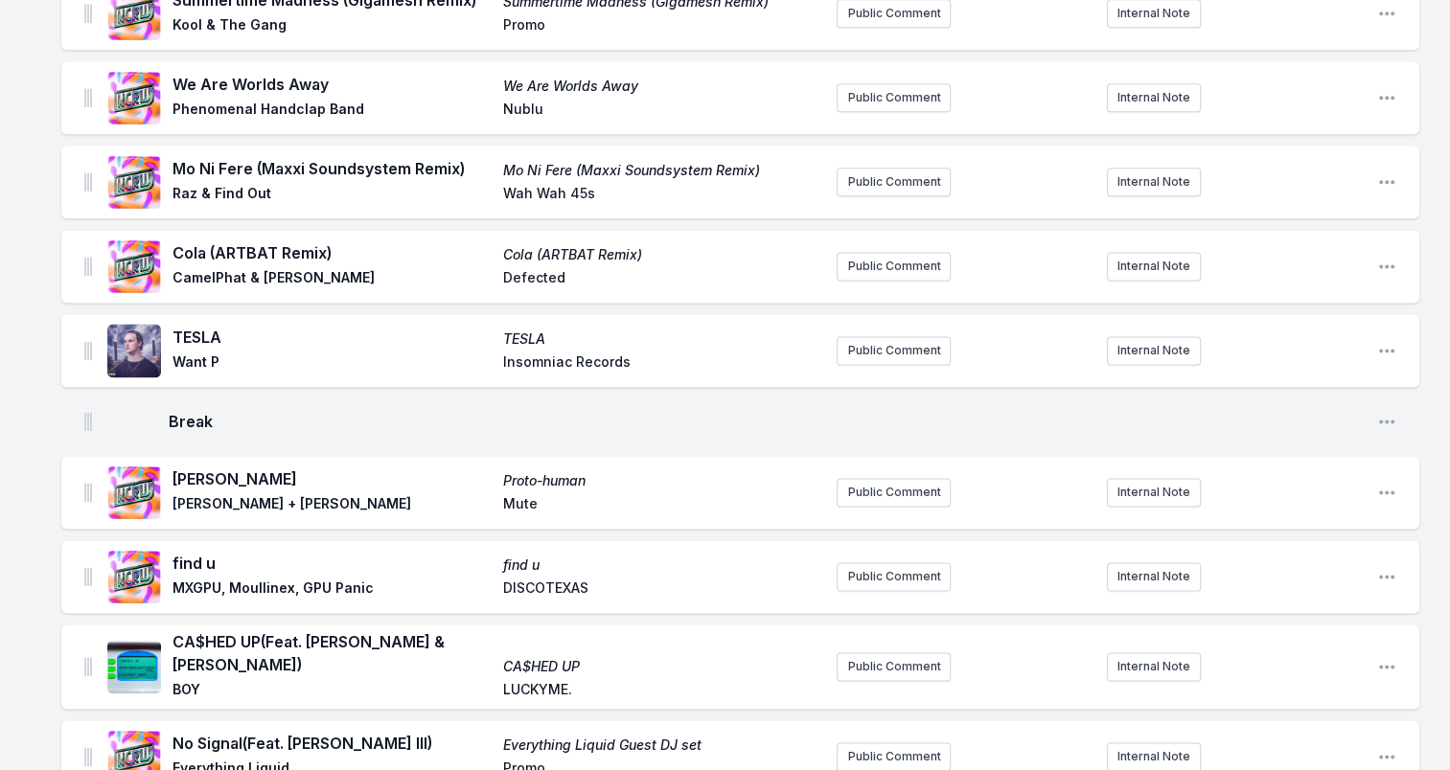
click at [200, 335] on font "TESLA" at bounding box center [196, 337] width 49 height 19
drag, startPoint x: 175, startPoint y: 362, endPoint x: 225, endPoint y: 374, distance: 51.1
click at [225, 374] on span "Want P" at bounding box center [331, 364] width 319 height 23
drag, startPoint x: 225, startPoint y: 374, endPoint x: 202, endPoint y: 364, distance: 24.9
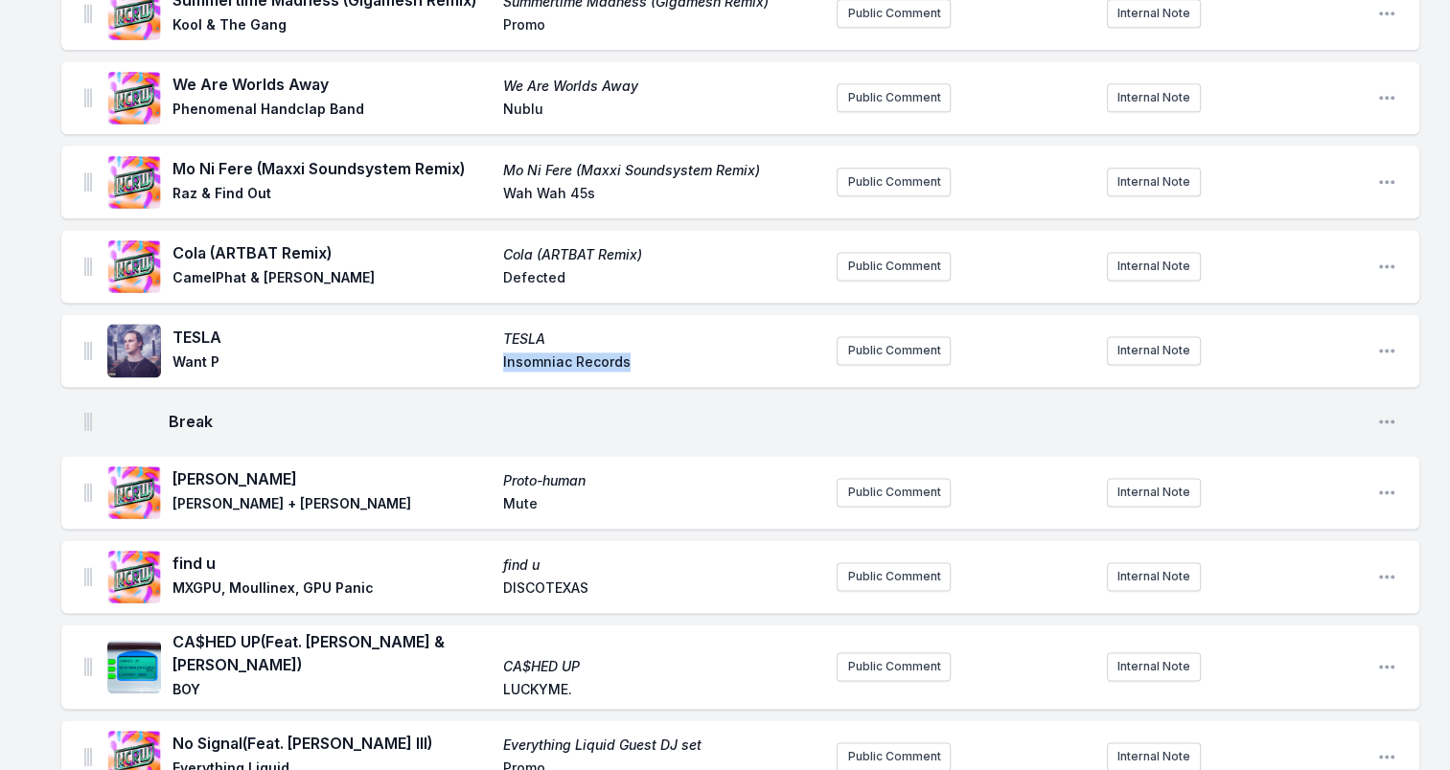
drag, startPoint x: 501, startPoint y: 366, endPoint x: 677, endPoint y: 374, distance: 175.5
click at [677, 374] on div "TESLA [PERSON_NAME] Want P Insomniac Records" at bounding box center [496, 351] width 649 height 50
drag, startPoint x: 677, startPoint y: 374, endPoint x: 588, endPoint y: 361, distance: 89.0
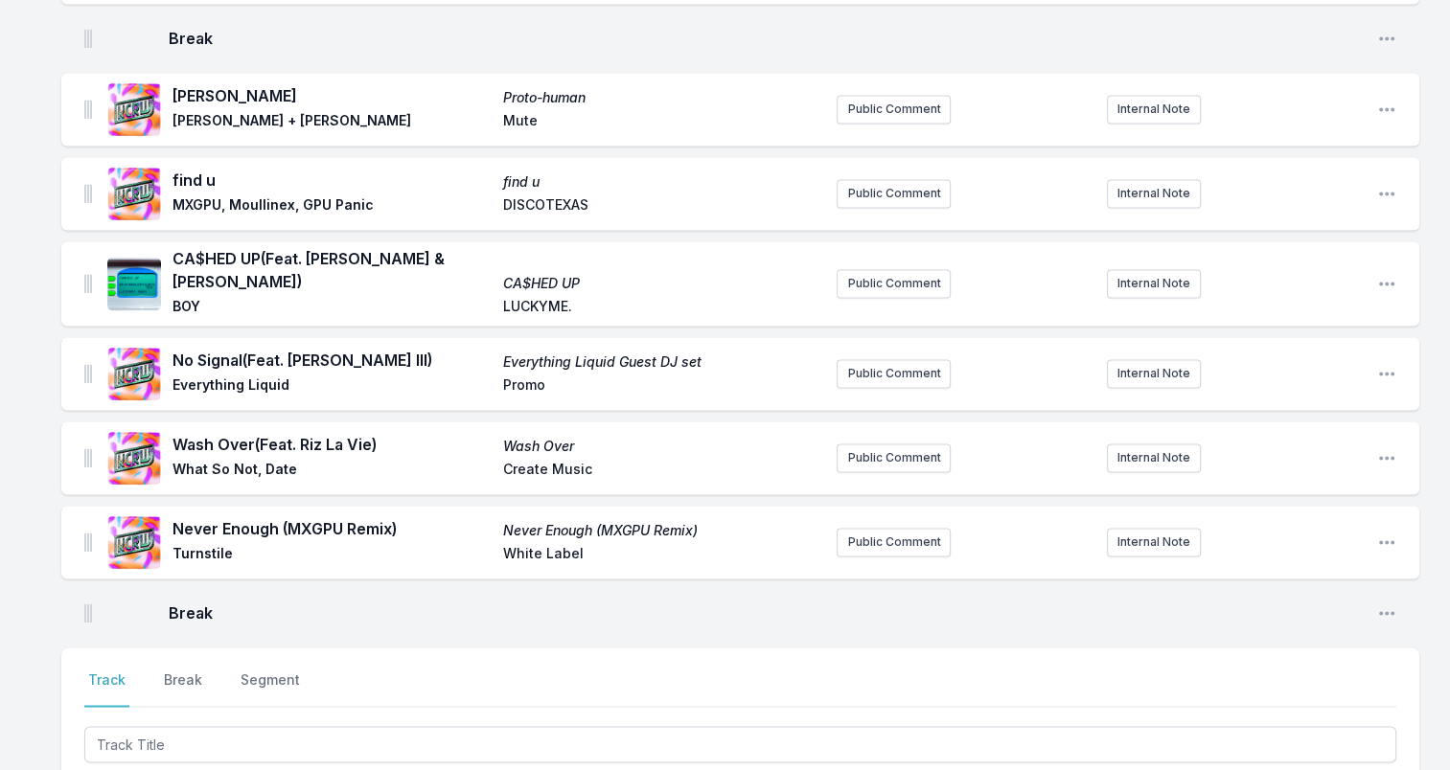
scroll to position [2779, 0]
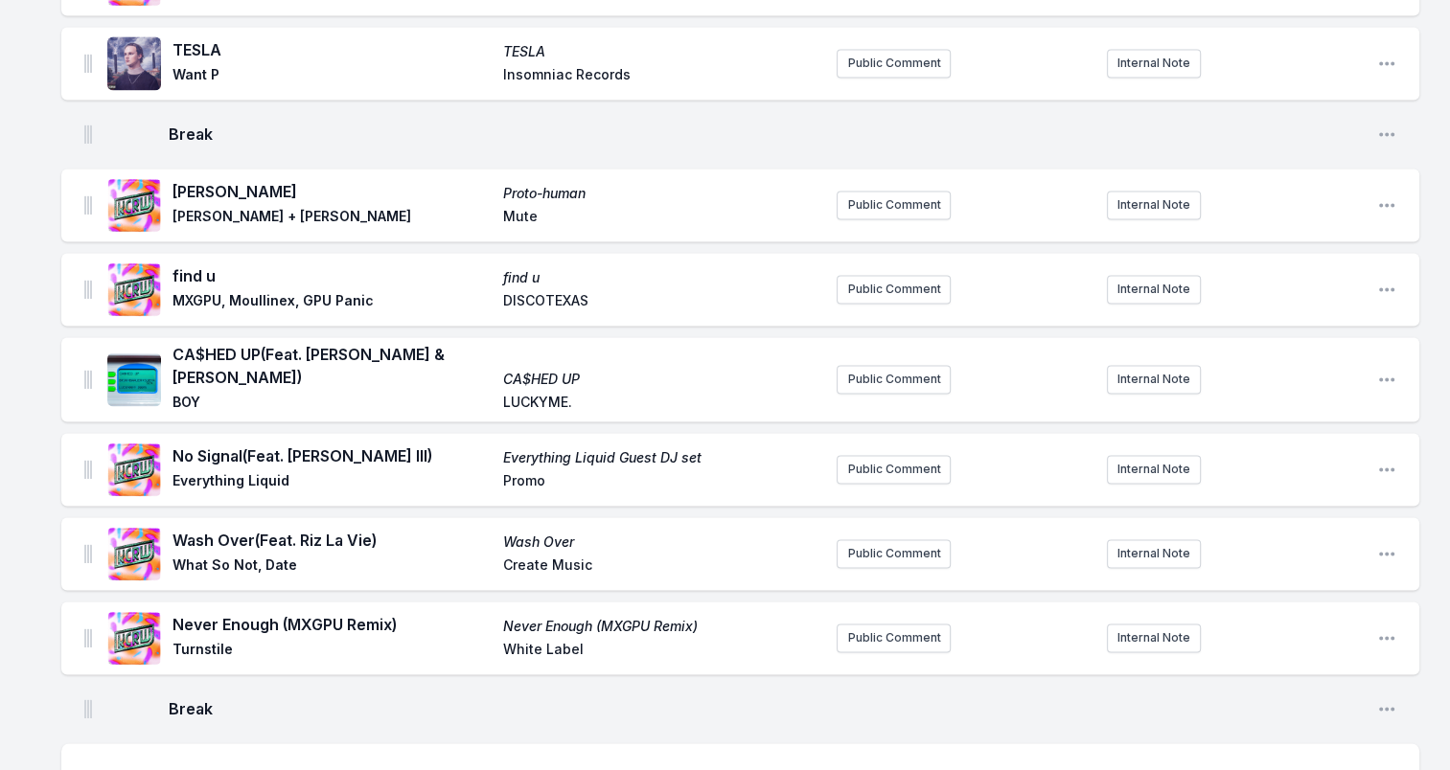
click at [201, 193] on font "[PERSON_NAME]" at bounding box center [234, 191] width 125 height 19
drag, startPoint x: 174, startPoint y: 217, endPoint x: 294, endPoint y: 220, distance: 119.8
click at [294, 220] on span "[PERSON_NAME] + [PERSON_NAME]" at bounding box center [331, 218] width 319 height 23
drag, startPoint x: 294, startPoint y: 220, endPoint x: 265, endPoint y: 218, distance: 28.9
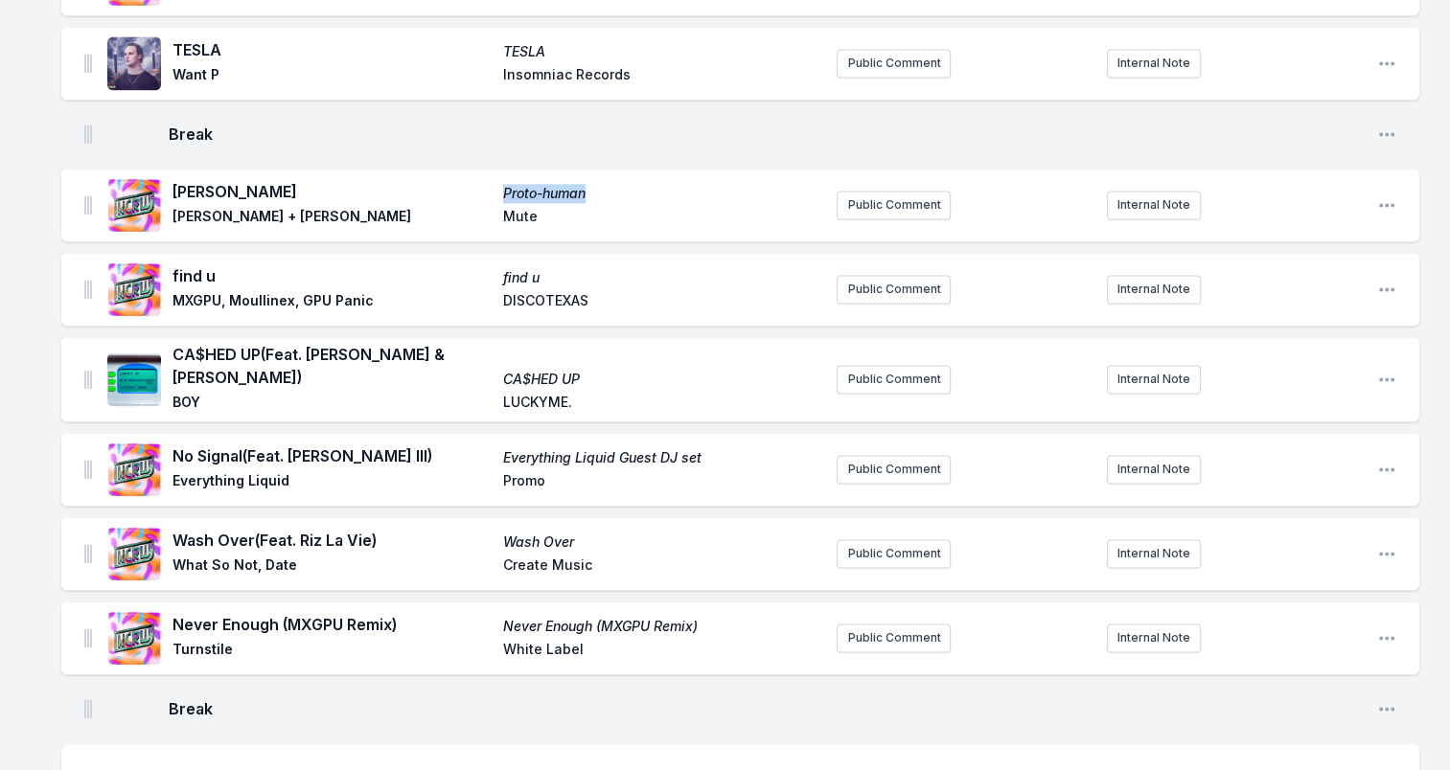
drag, startPoint x: 501, startPoint y: 192, endPoint x: 635, endPoint y: 200, distance: 134.4
click at [635, 200] on div "[PERSON_NAME]-human [PERSON_NAME] + [PERSON_NAME]" at bounding box center [496, 205] width 649 height 50
drag, startPoint x: 635, startPoint y: 200, endPoint x: 547, endPoint y: 187, distance: 89.2
click at [519, 213] on span "Mute" at bounding box center [662, 218] width 319 height 23
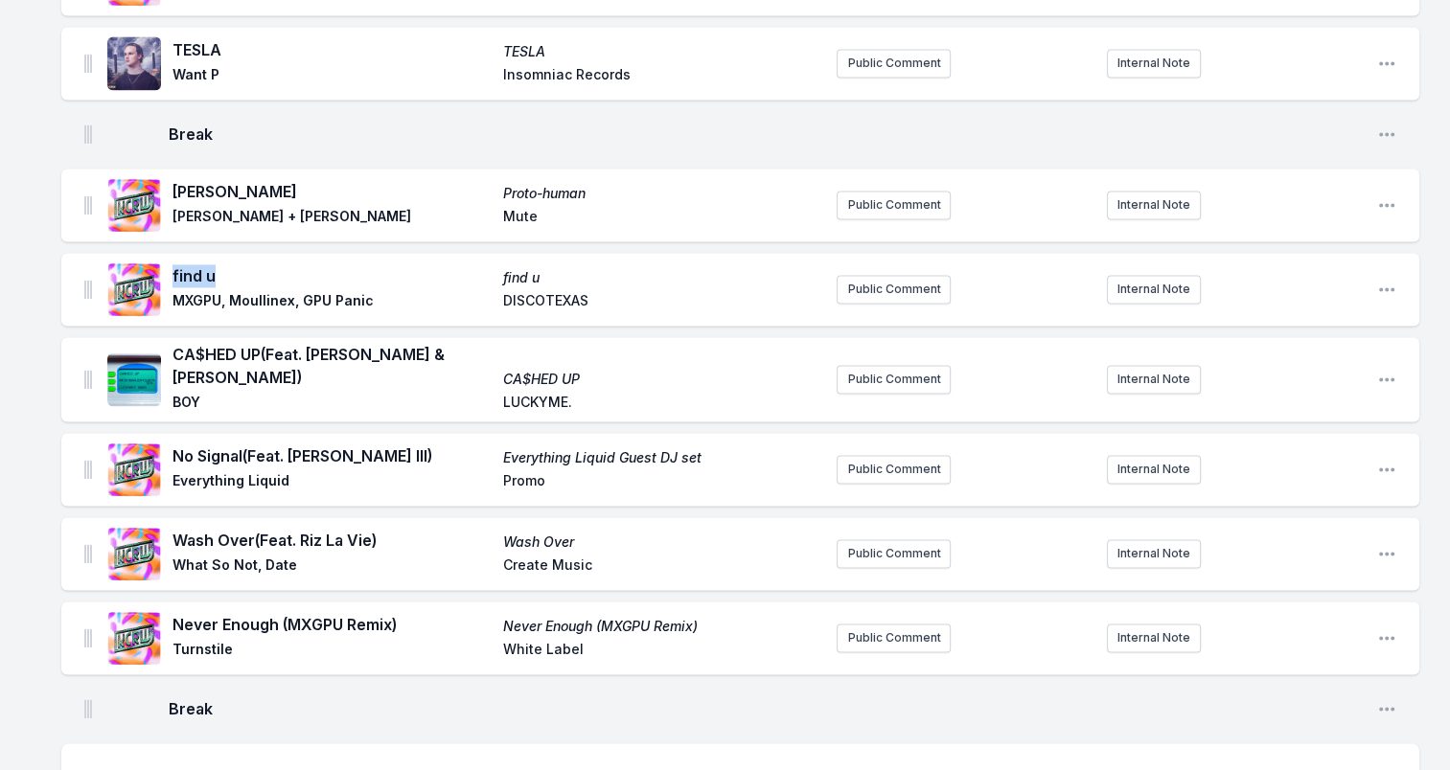
drag, startPoint x: 184, startPoint y: 274, endPoint x: 251, endPoint y: 282, distance: 67.5
click at [251, 282] on span "find u" at bounding box center [331, 275] width 319 height 23
drag, startPoint x: 251, startPoint y: 282, endPoint x: 203, endPoint y: 276, distance: 48.3
drag, startPoint x: 177, startPoint y: 305, endPoint x: 374, endPoint y: 305, distance: 196.5
click at [374, 305] on span "MXGPU, Moullinex, GPU Panic" at bounding box center [331, 302] width 319 height 23
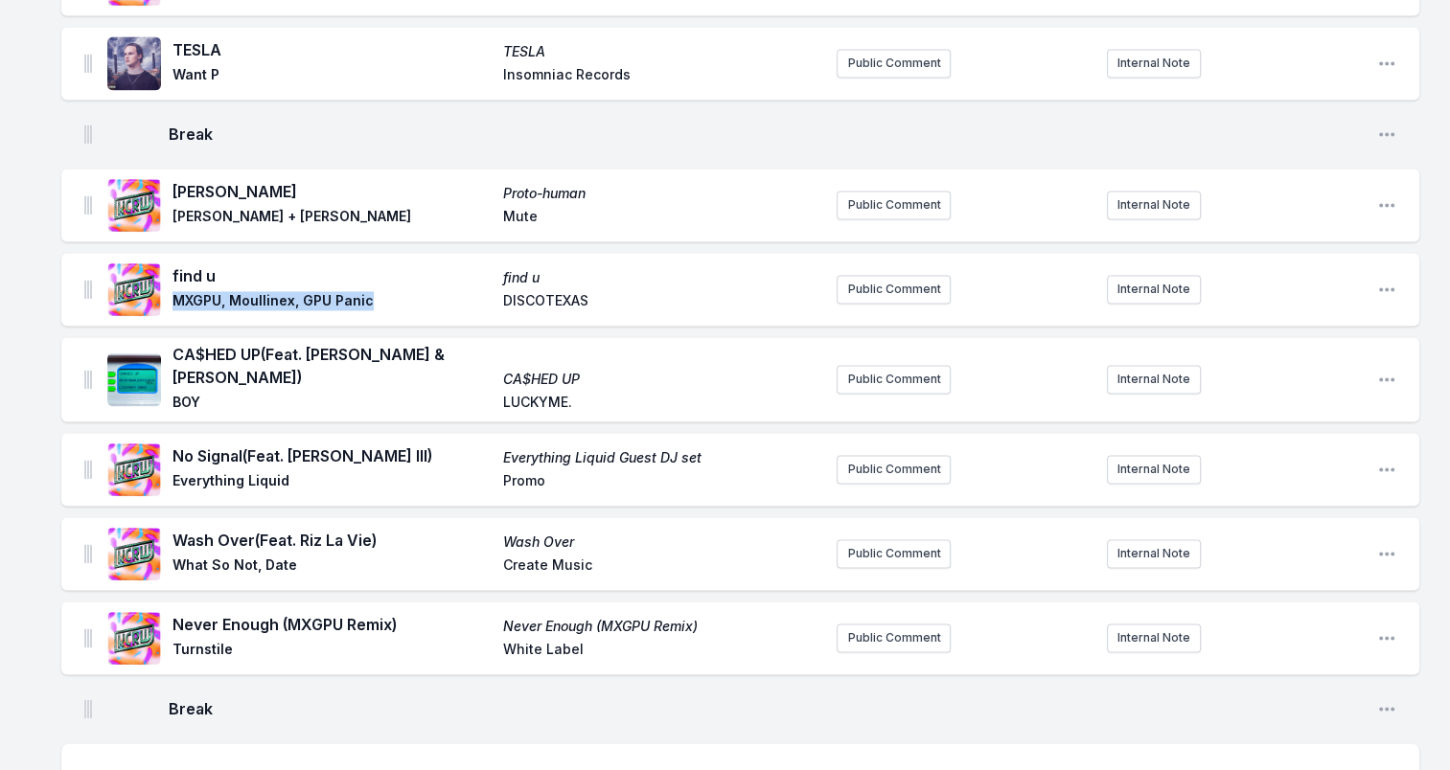
drag, startPoint x: 374, startPoint y: 305, endPoint x: 360, endPoint y: 304, distance: 13.5
click at [558, 299] on span "DISCOTEXAS" at bounding box center [662, 302] width 319 height 23
click at [559, 299] on span "DISCOTEXAS" at bounding box center [662, 302] width 319 height 23
drag, startPoint x: 500, startPoint y: 387, endPoint x: 596, endPoint y: 389, distance: 95.8
click at [596, 389] on div "CA$HED UP (Feat. [PERSON_NAME] & [PERSON_NAME]) CA$HED UP BOY LUCKYME." at bounding box center [496, 379] width 649 height 73
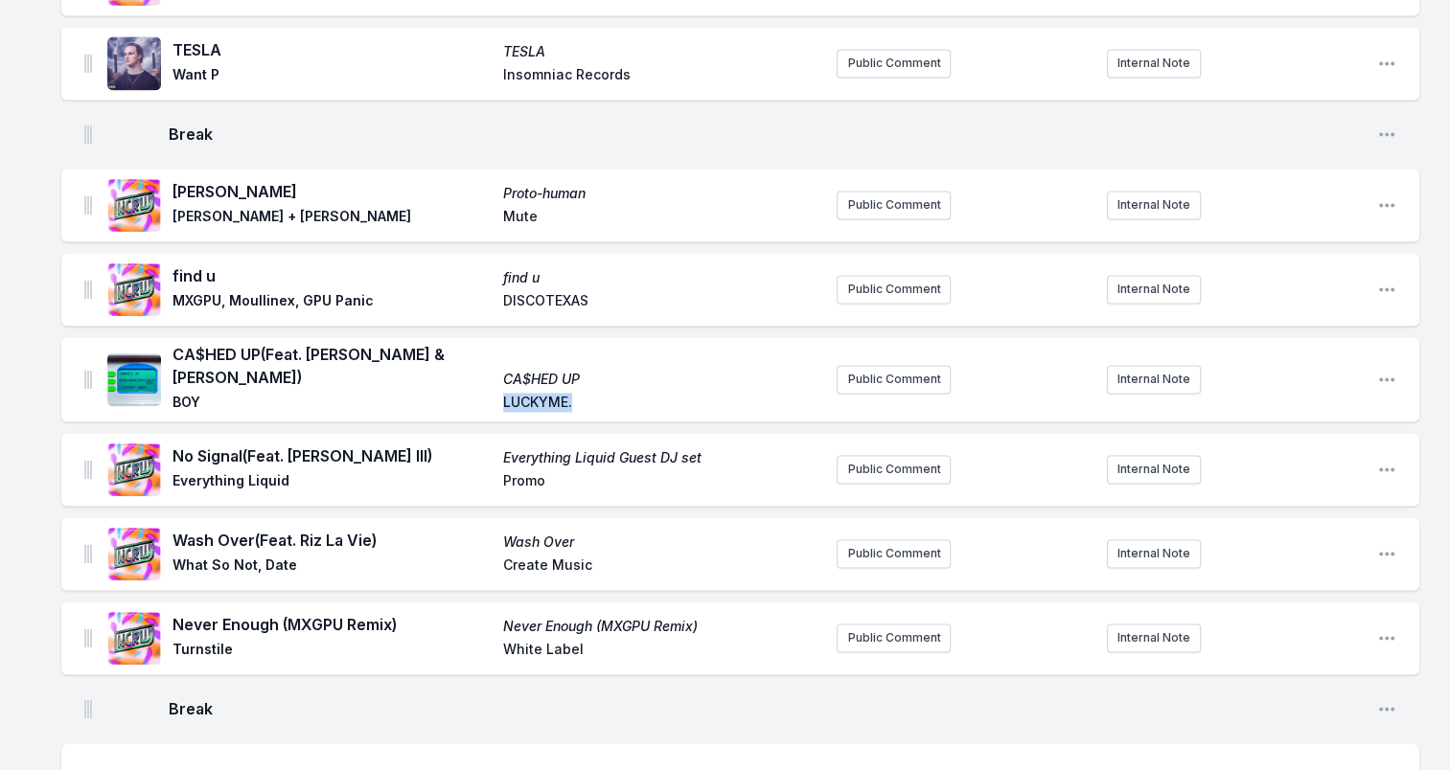
drag, startPoint x: 596, startPoint y: 389, endPoint x: 554, endPoint y: 387, distance: 42.2
drag, startPoint x: 173, startPoint y: 356, endPoint x: 482, endPoint y: 336, distance: 309.2
drag, startPoint x: 482, startPoint y: 336, endPoint x: 360, endPoint y: 357, distance: 123.5
click at [182, 393] on span "BOY" at bounding box center [331, 404] width 319 height 23
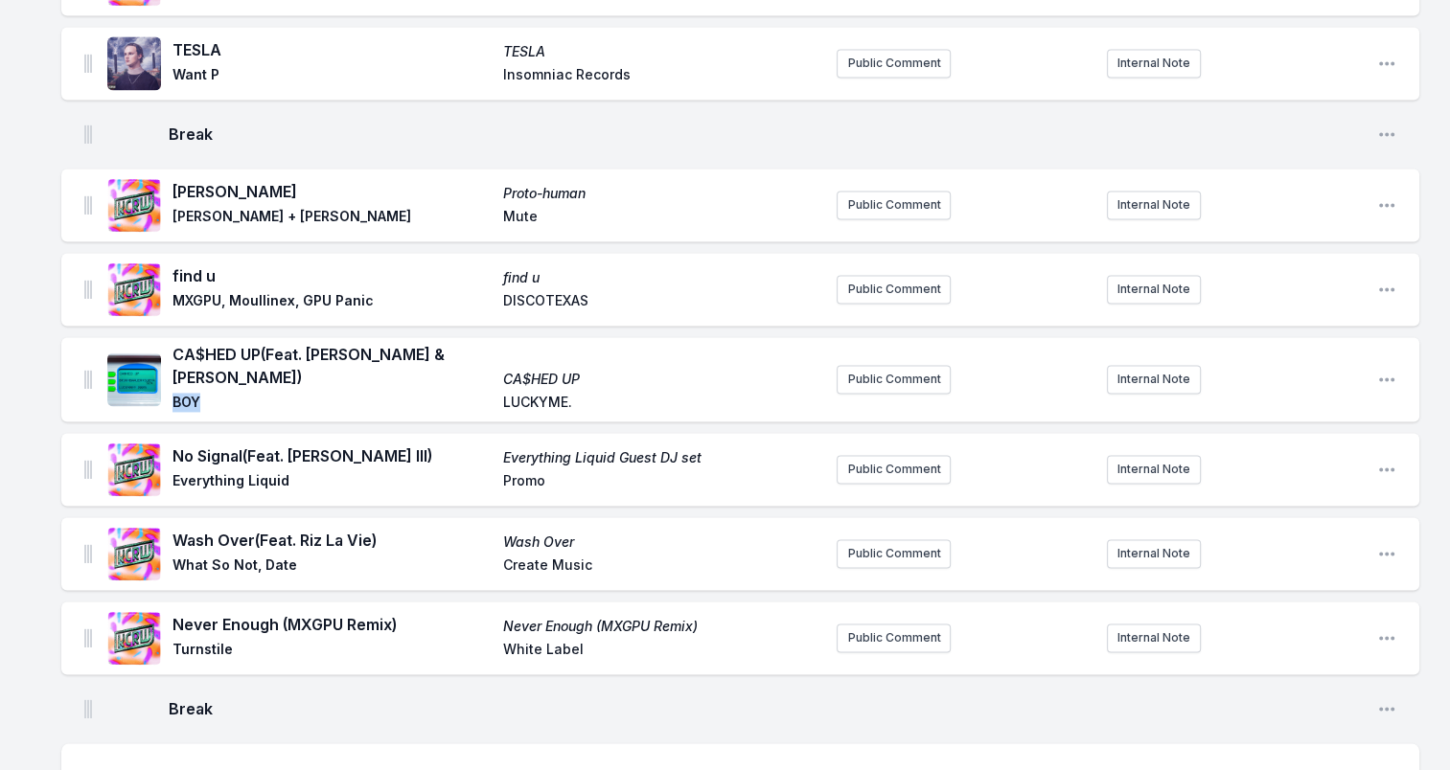
click at [182, 393] on span "BOY" at bounding box center [331, 404] width 319 height 23
drag, startPoint x: 175, startPoint y: 445, endPoint x: 453, endPoint y: 458, distance: 278.2
click at [453, 458] on div "No Signal (Feat. [PERSON_NAME] III) Everything Liquid Guest DJ set Everything L…" at bounding box center [496, 470] width 649 height 50
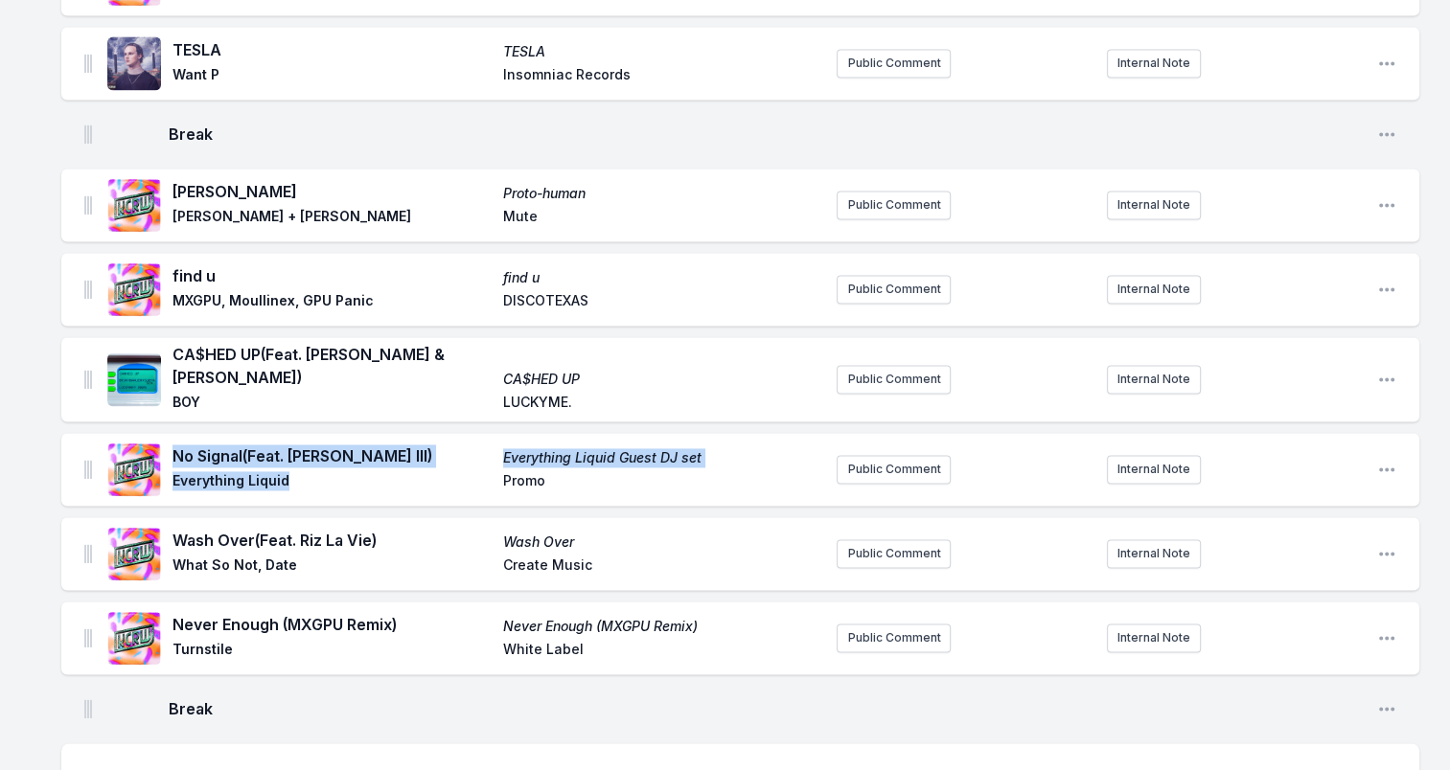
click at [435, 445] on span "No Signal (Feat. [PERSON_NAME] III)" at bounding box center [331, 456] width 319 height 23
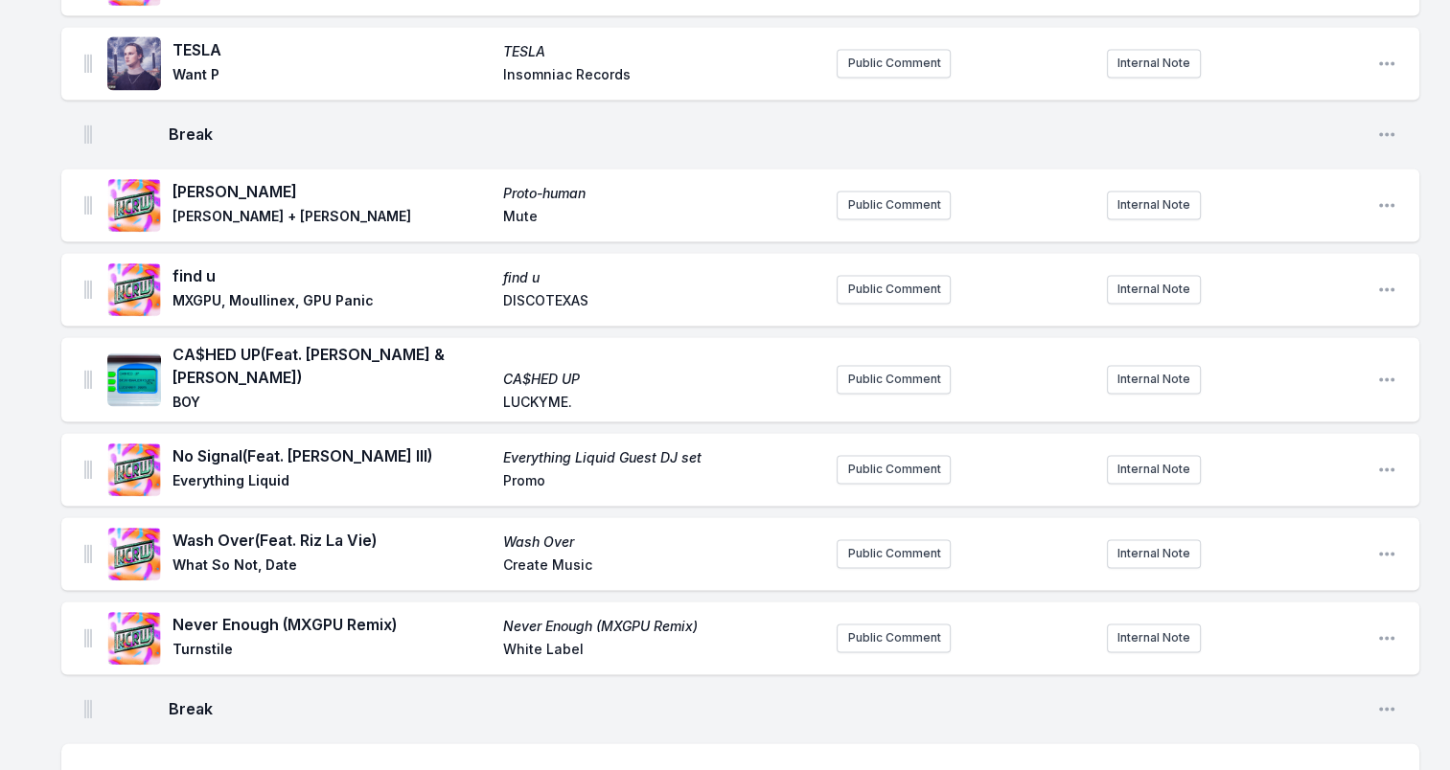
click at [454, 393] on span "BOY" at bounding box center [331, 404] width 319 height 23
drag, startPoint x: 425, startPoint y: 447, endPoint x: 175, endPoint y: 444, distance: 250.1
click at [175, 445] on span "No Signal (Feat. [PERSON_NAME] III)" at bounding box center [331, 456] width 319 height 23
drag, startPoint x: 172, startPoint y: 472, endPoint x: 307, endPoint y: 483, distance: 135.5
click at [307, 483] on div "No Signal (Feat. [PERSON_NAME] III) Everything Liquid Guest DJ set Everything L…" at bounding box center [464, 469] width 714 height 61
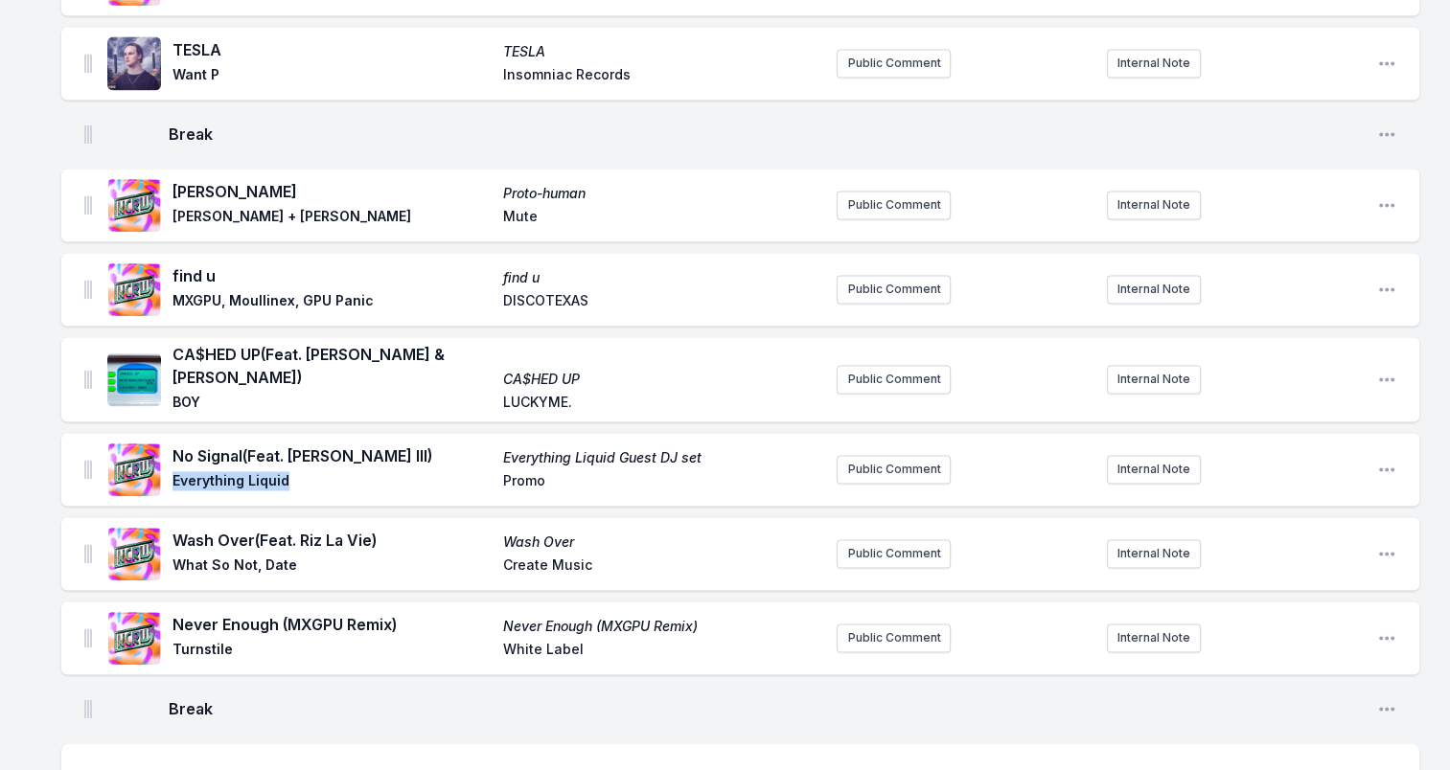
drag, startPoint x: 307, startPoint y: 483, endPoint x: 250, endPoint y: 470, distance: 58.1
drag, startPoint x: 502, startPoint y: 448, endPoint x: 709, endPoint y: 449, distance: 207.0
click at [709, 449] on div "No Signal (Feat. [PERSON_NAME] III) Everything Liquid Guest DJ set Everything L…" at bounding box center [496, 470] width 649 height 50
drag, startPoint x: 709, startPoint y: 449, endPoint x: 676, endPoint y: 449, distance: 33.5
drag, startPoint x: 176, startPoint y: 532, endPoint x: 390, endPoint y: 530, distance: 213.7
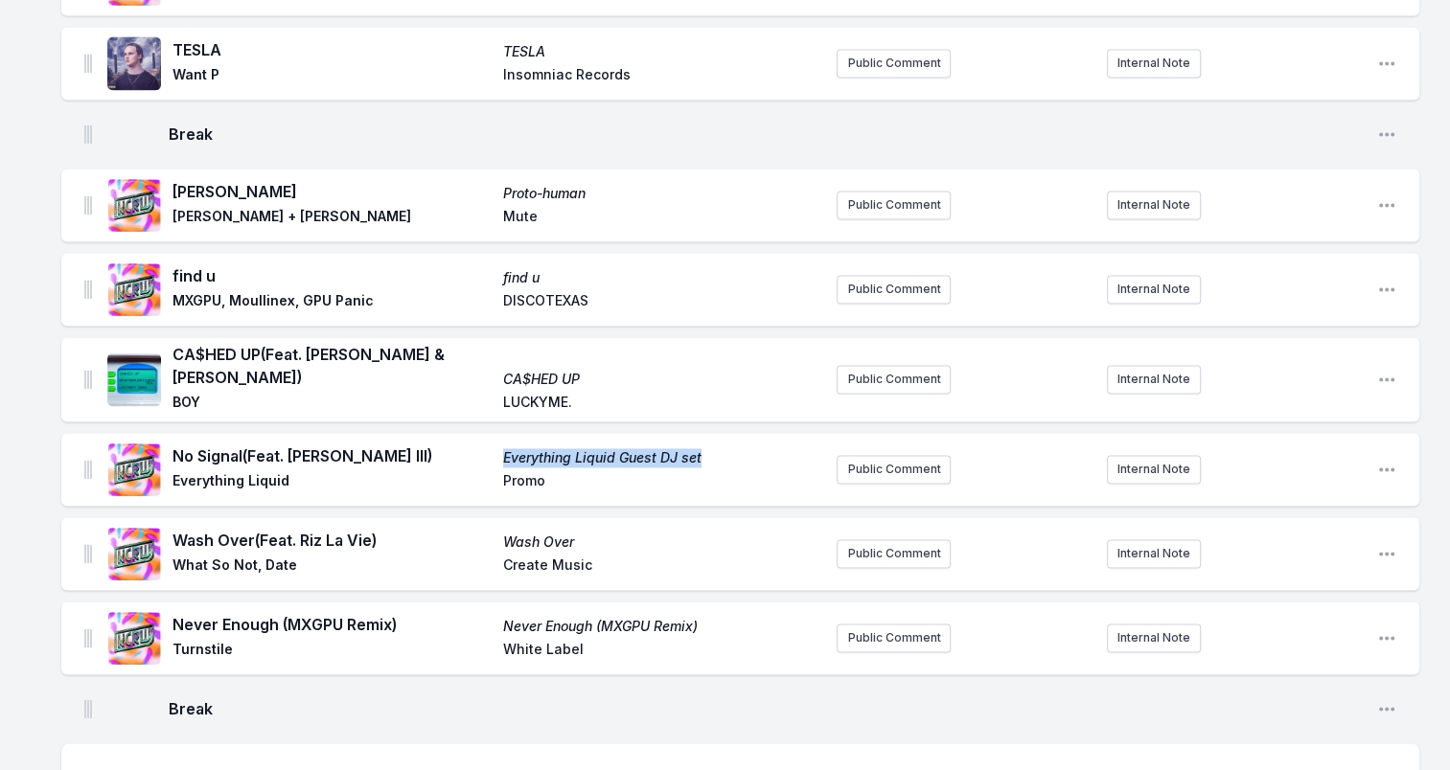
click at [390, 530] on span "Wash Over (Feat. Riz La Vie)" at bounding box center [331, 540] width 319 height 23
drag, startPoint x: 390, startPoint y: 530, endPoint x: 309, endPoint y: 523, distance: 81.7
drag, startPoint x: 174, startPoint y: 556, endPoint x: 320, endPoint y: 558, distance: 145.7
click at [320, 558] on span "What So Not, Date" at bounding box center [331, 567] width 319 height 23
drag, startPoint x: 320, startPoint y: 558, endPoint x: 254, endPoint y: 555, distance: 66.2
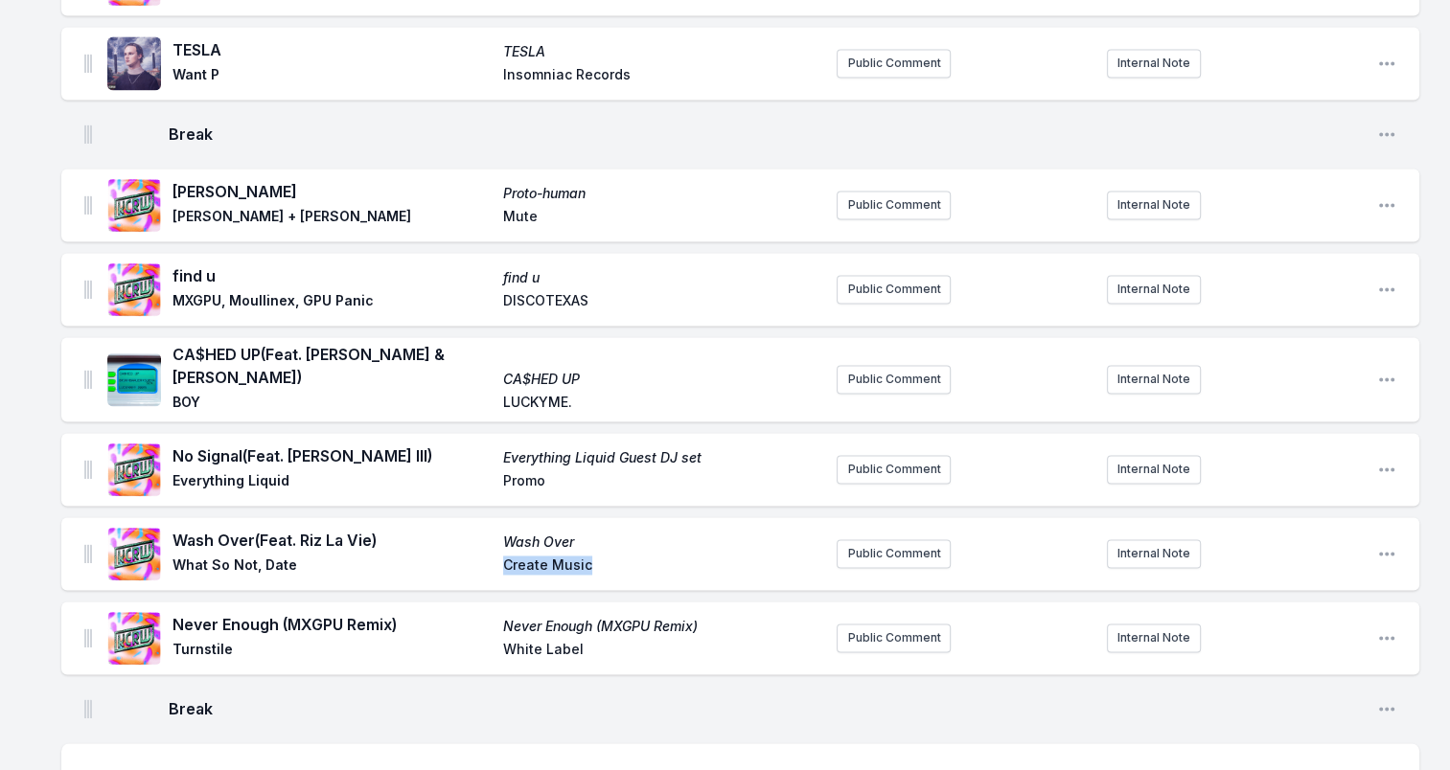
drag, startPoint x: 608, startPoint y: 556, endPoint x: 444, endPoint y: 560, distance: 163.9
click at [444, 560] on div "Wash Over (Feat. Riz La Vie) Wash Over What So Not, Date Create Music" at bounding box center [496, 554] width 649 height 50
drag, startPoint x: 444, startPoint y: 560, endPoint x: 567, endPoint y: 554, distance: 123.8
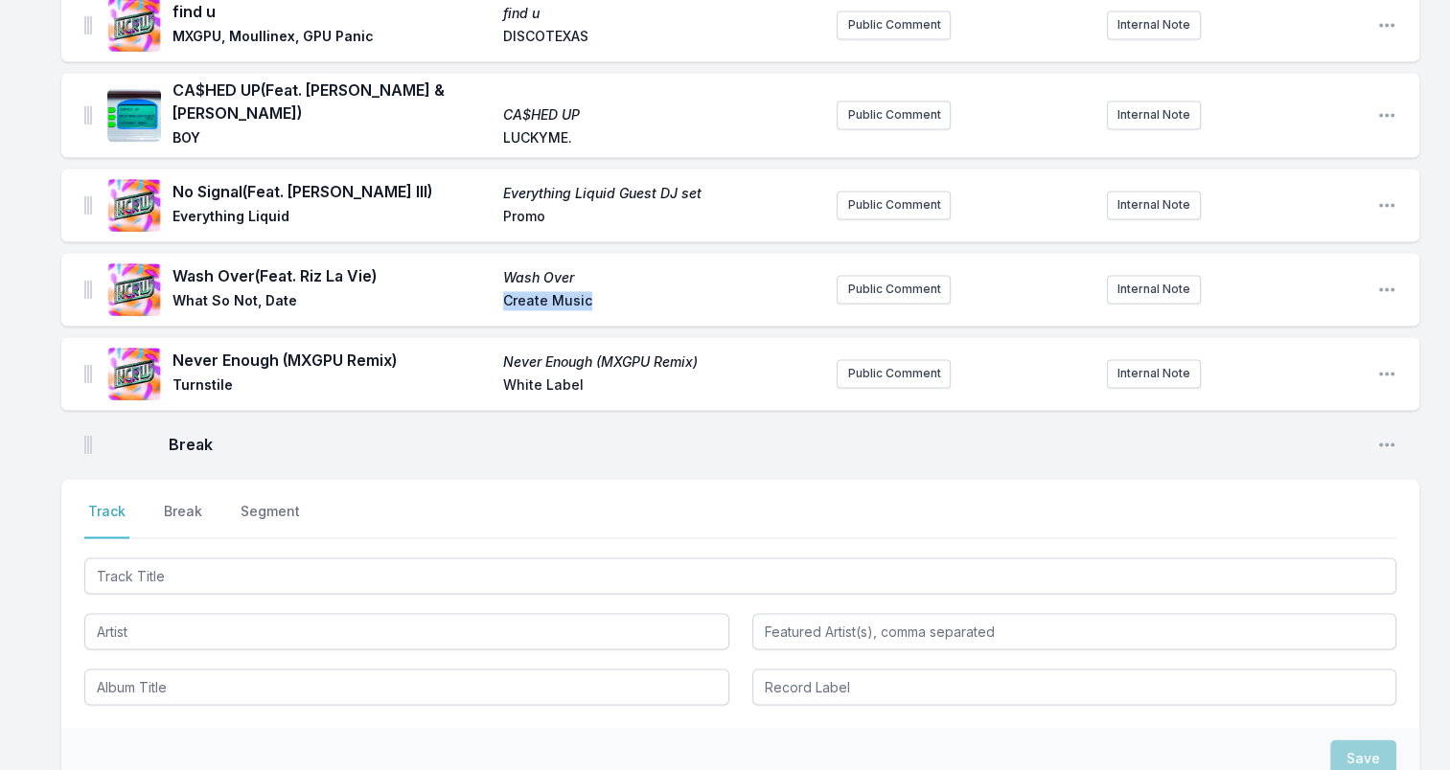
scroll to position [3067, 0]
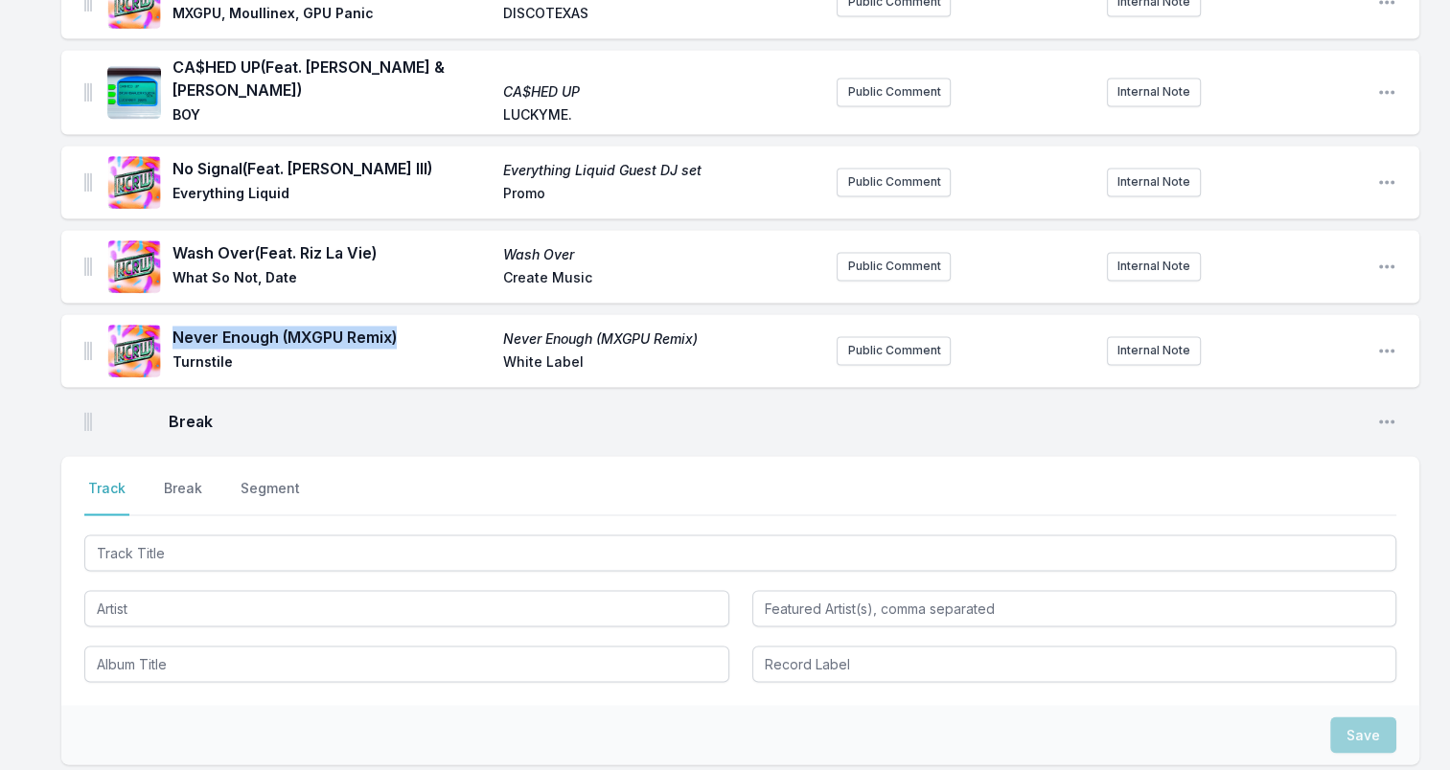
drag, startPoint x: 175, startPoint y: 323, endPoint x: 439, endPoint y: 329, distance: 263.6
click at [439, 329] on span "Never Enough (MXGPU Remix)" at bounding box center [331, 337] width 319 height 23
drag, startPoint x: 439, startPoint y: 329, endPoint x: 339, endPoint y: 325, distance: 99.7
click at [196, 353] on span "Turnstile" at bounding box center [331, 364] width 319 height 23
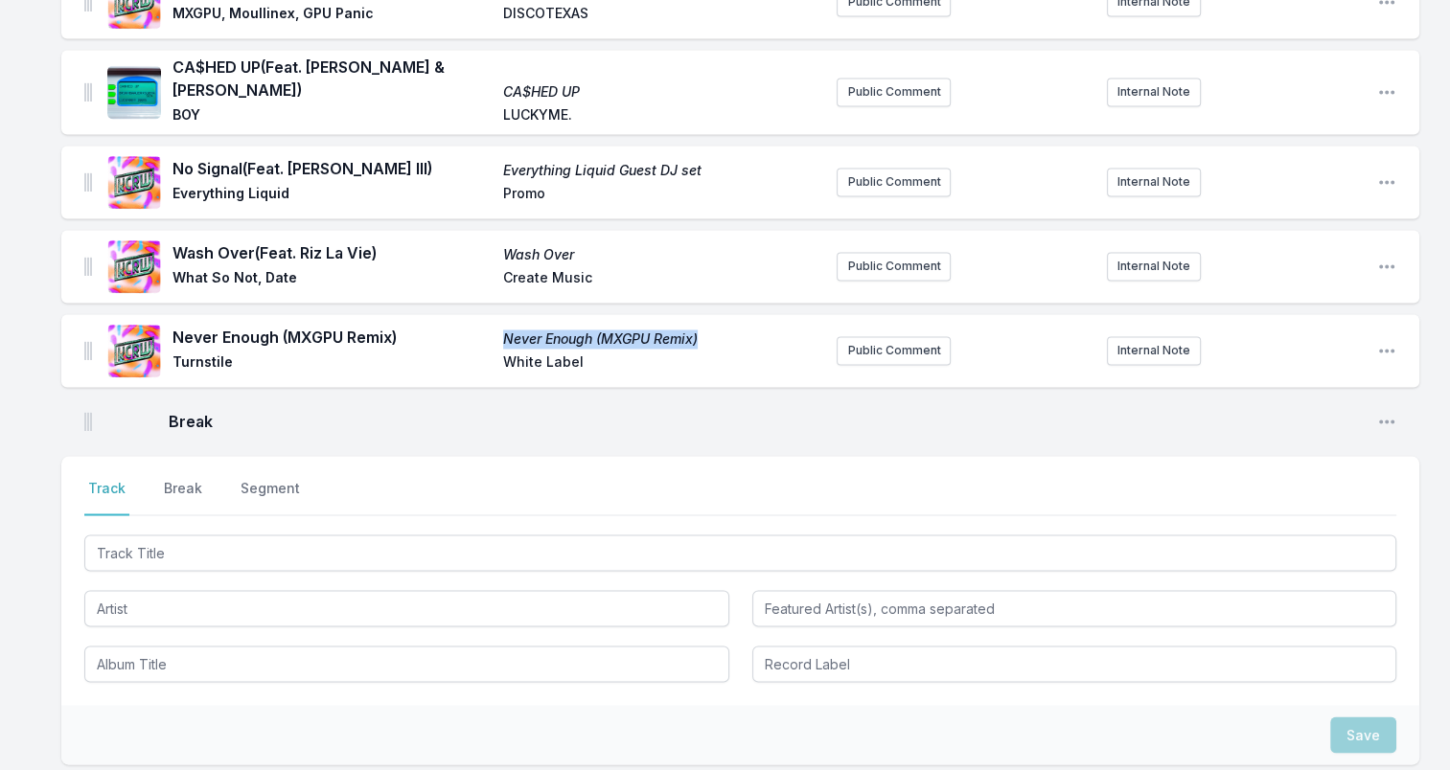
drag, startPoint x: 503, startPoint y: 325, endPoint x: 712, endPoint y: 325, distance: 208.9
click at [712, 326] on div "Never Enough (MXGPU Remix) Never Enough (MXGPU Remix) Turnstile White Label" at bounding box center [496, 351] width 649 height 50
drag, startPoint x: 712, startPoint y: 325, endPoint x: 655, endPoint y: 328, distance: 56.6
drag, startPoint x: 496, startPoint y: 354, endPoint x: 588, endPoint y: 354, distance: 92.0
click at [588, 354] on div "Never Enough (MXGPU Remix) Never Enough (MXGPU Remix) Turnstile White Label" at bounding box center [496, 351] width 649 height 50
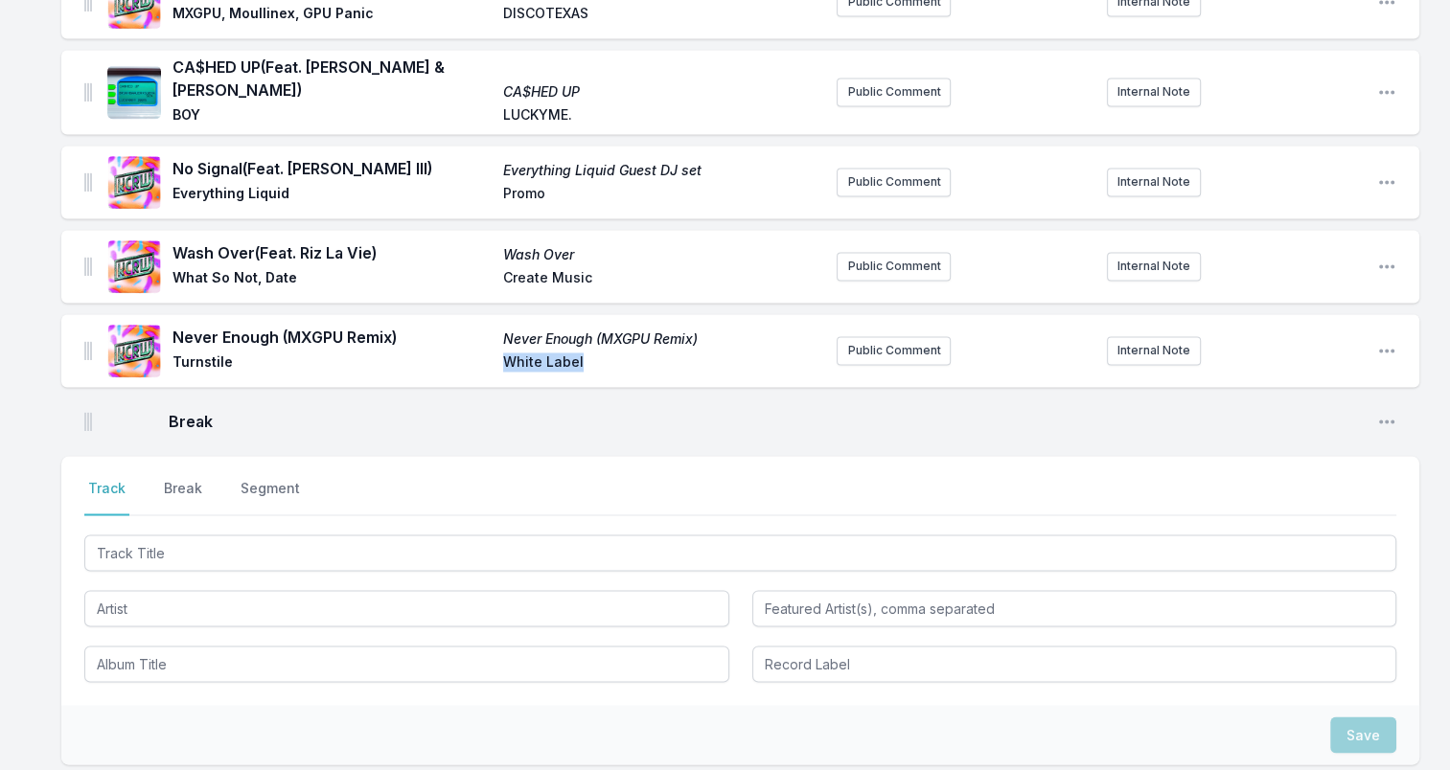
drag, startPoint x: 588, startPoint y: 354, endPoint x: 535, endPoint y: 351, distance: 53.7
